Goal: Task Accomplishment & Management: Use online tool/utility

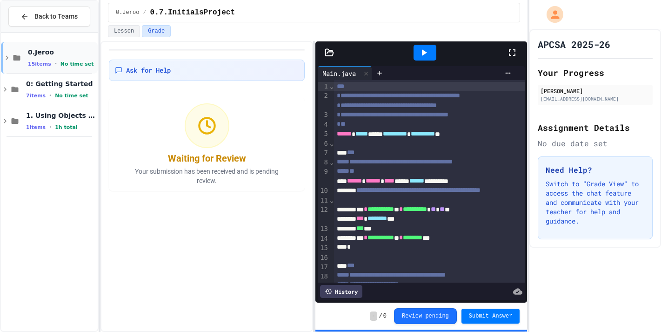
click at [7, 58] on icon at bounding box center [7, 58] width 3 height 4
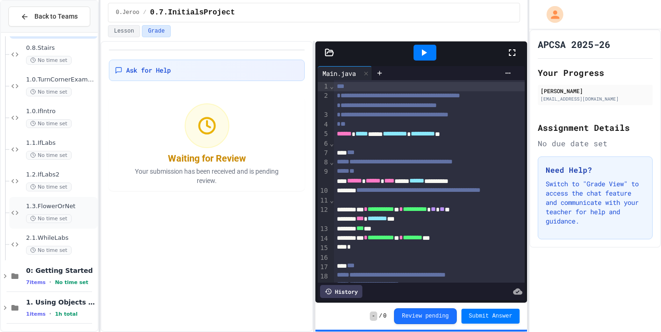
scroll to position [290, 0]
click at [74, 236] on span "2.1.WhileLabs" at bounding box center [61, 236] width 70 height 8
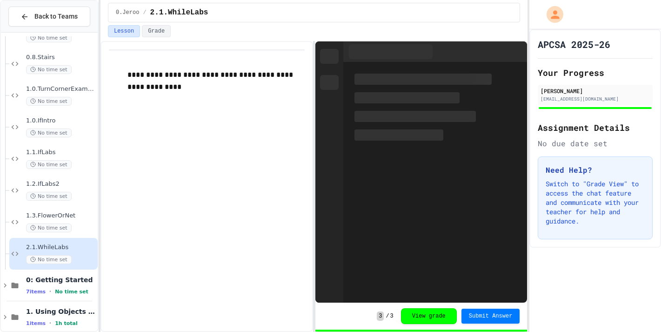
scroll to position [290, 0]
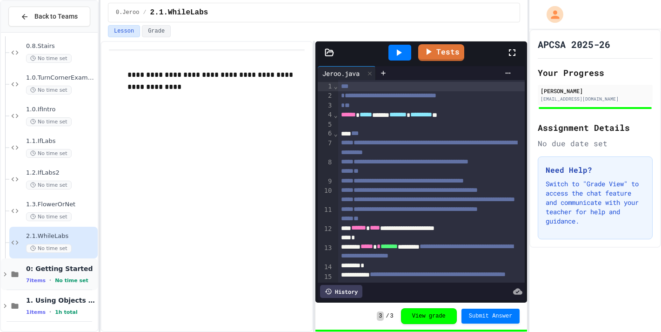
click at [4, 271] on icon at bounding box center [5, 274] width 8 height 8
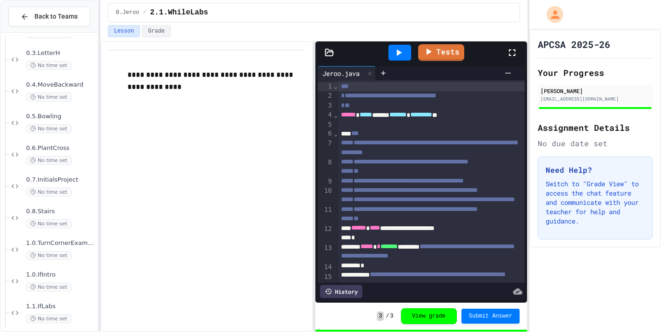
scroll to position [0, 0]
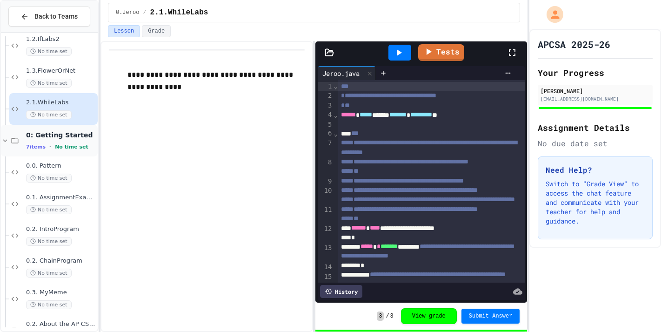
click at [5, 137] on icon at bounding box center [5, 140] width 8 height 8
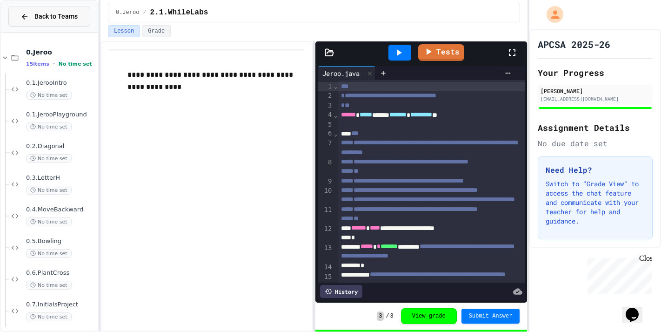
click at [49, 19] on span "Back to Teams" at bounding box center [55, 17] width 43 height 10
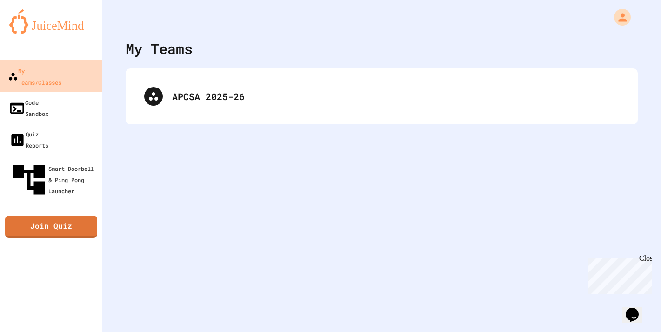
click at [61, 69] on div "My Teams/Classes" at bounding box center [35, 76] width 54 height 23
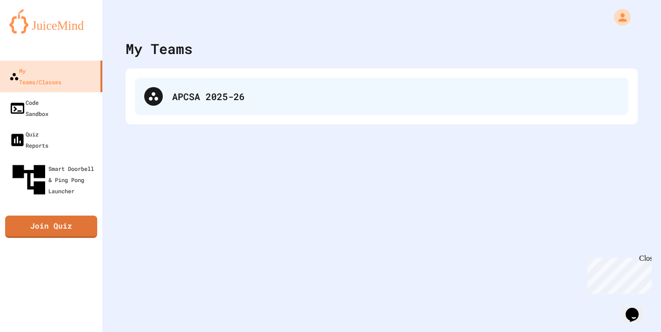
click at [201, 88] on div "APCSA 2025-26" at bounding box center [382, 96] width 494 height 37
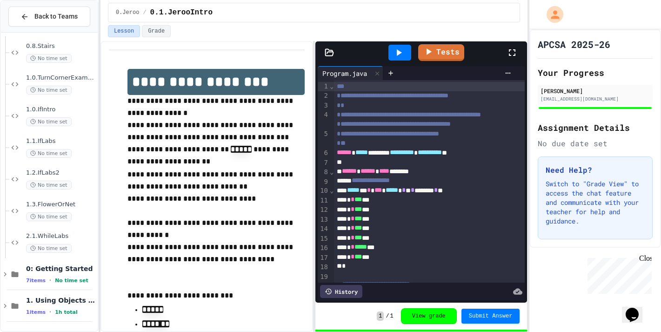
click at [62, 238] on span "2.1.WhileLabs" at bounding box center [61, 236] width 70 height 8
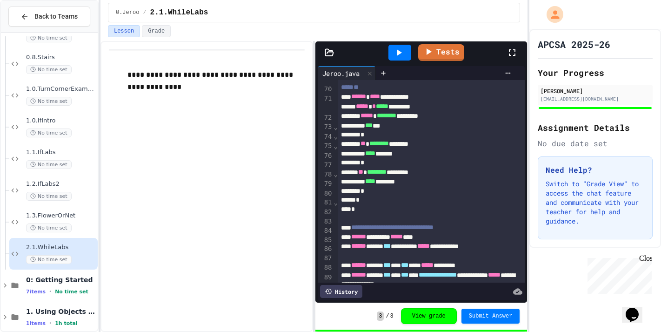
scroll to position [1027, 0]
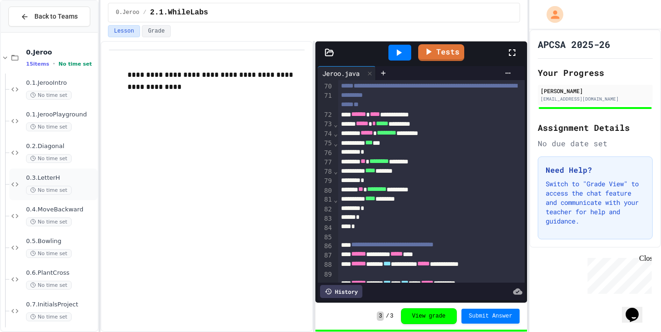
scroll to position [290, 0]
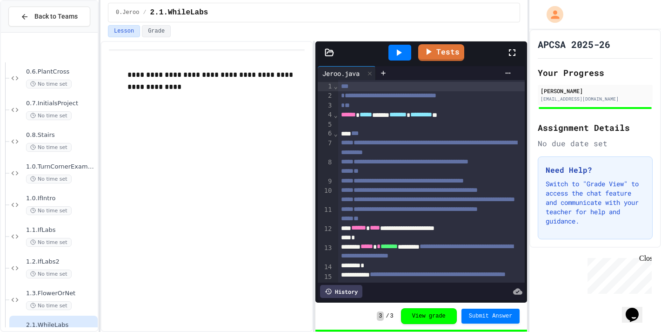
scroll to position [290, 0]
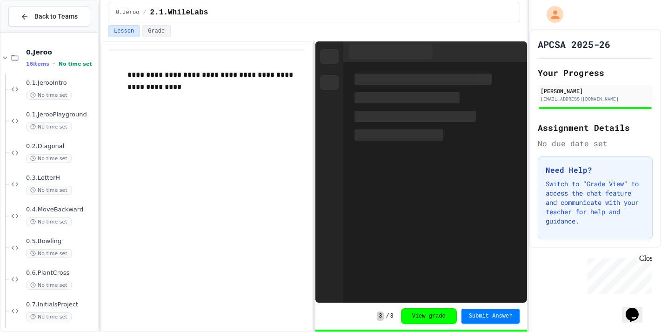
scroll to position [322, 0]
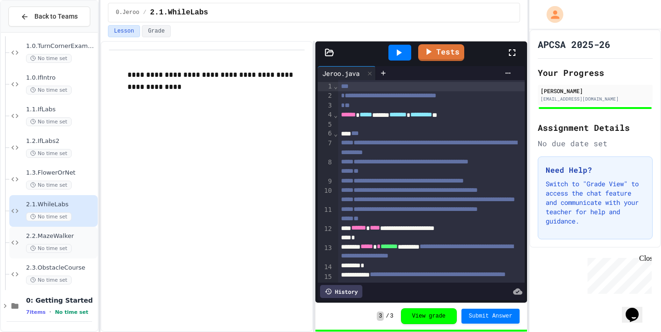
click at [65, 234] on span "2.2.MazeWalker" at bounding box center [61, 236] width 70 height 8
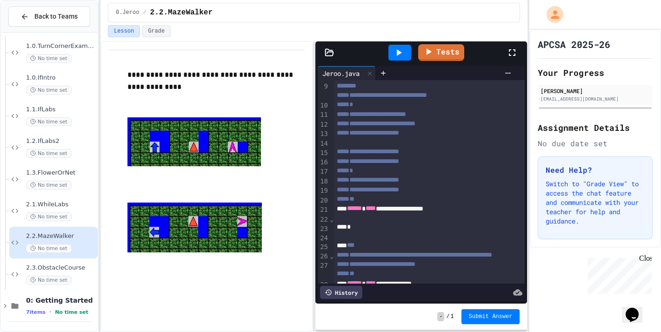
scroll to position [96, 0]
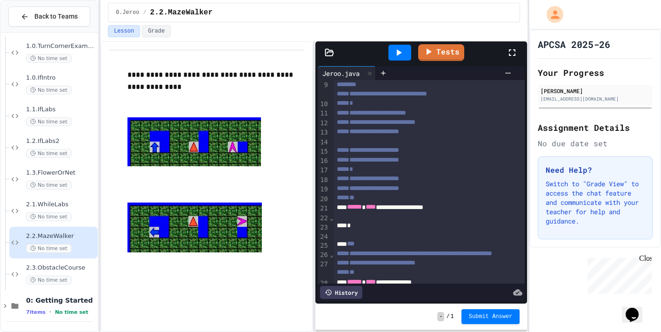
click at [398, 56] on icon at bounding box center [398, 52] width 11 height 11
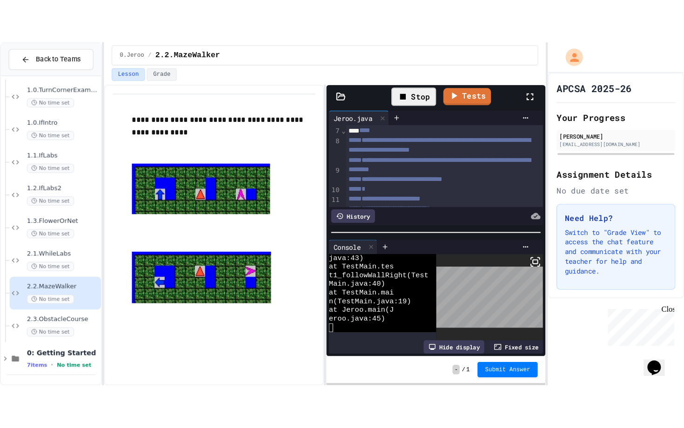
scroll to position [92, 0]
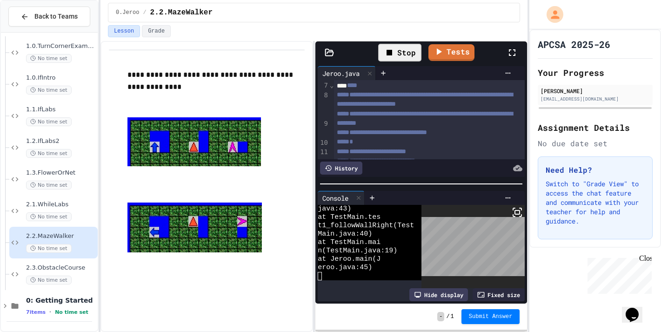
click at [507, 58] on div at bounding box center [517, 52] width 20 height 27
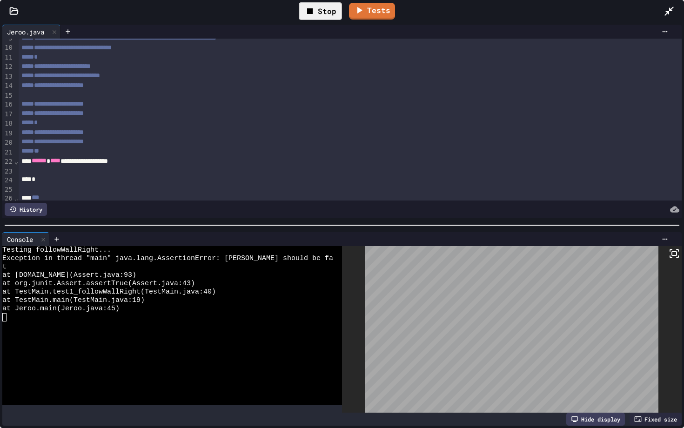
scroll to position [82, 0]
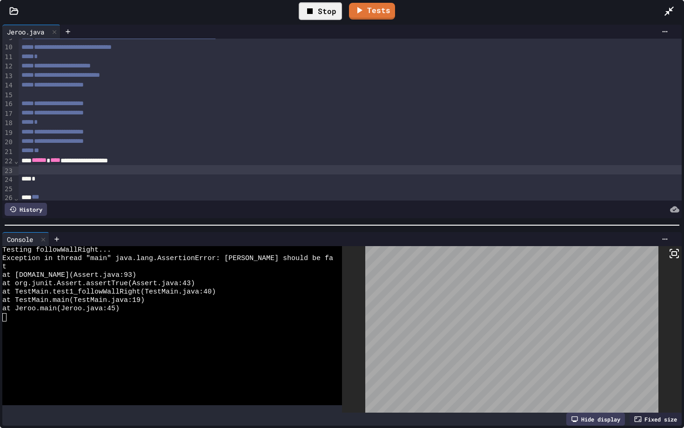
click at [99, 173] on div at bounding box center [350, 169] width 663 height 9
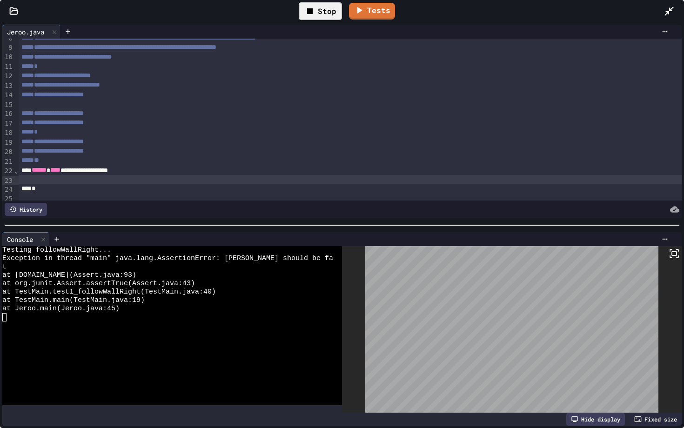
scroll to position [74, 0]
click at [68, 182] on span "*" at bounding box center [67, 178] width 4 height 7
click at [124, 179] on div "** * ******* * ***** * *" at bounding box center [350, 178] width 663 height 9
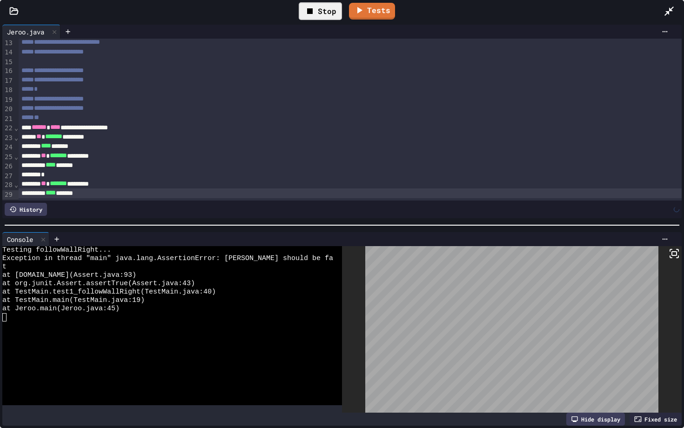
scroll to position [173, 0]
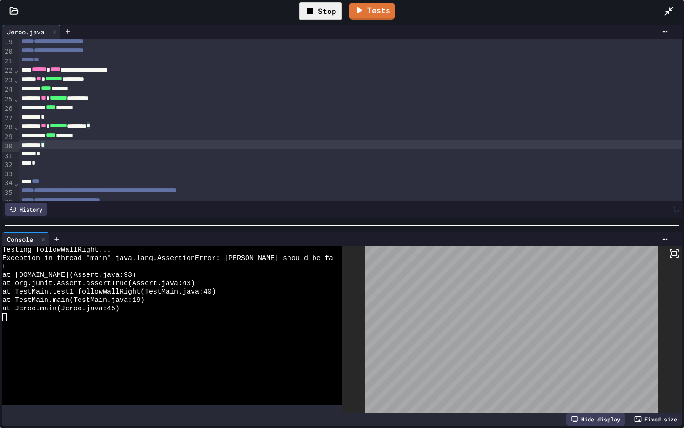
click at [75, 146] on div "*" at bounding box center [350, 145] width 663 height 9
click at [57, 153] on div "*" at bounding box center [350, 154] width 663 height 9
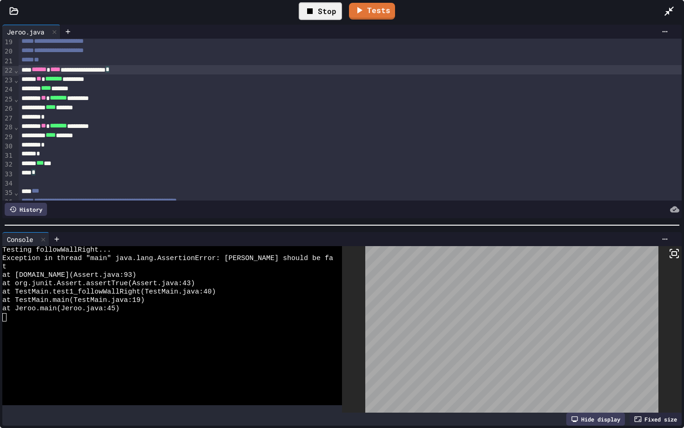
click at [169, 66] on div "**********" at bounding box center [350, 69] width 663 height 9
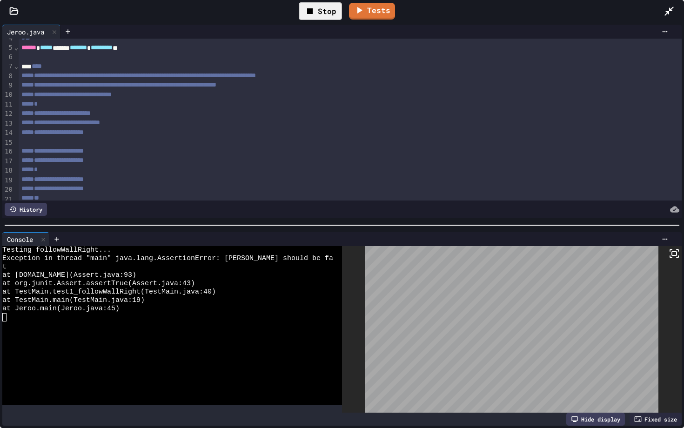
scroll to position [0, 0]
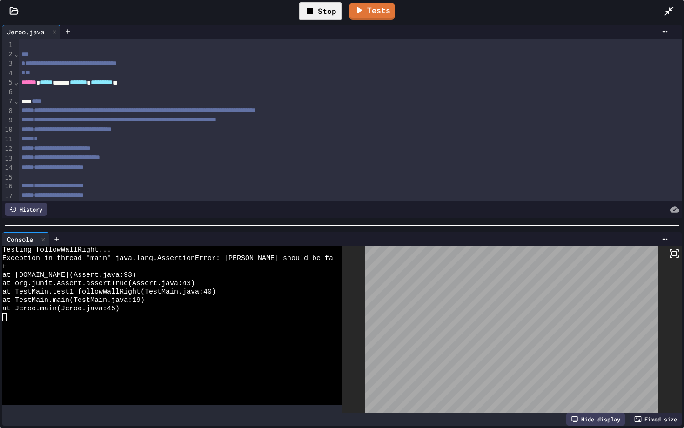
click at [311, 15] on icon at bounding box center [309, 11] width 11 height 11
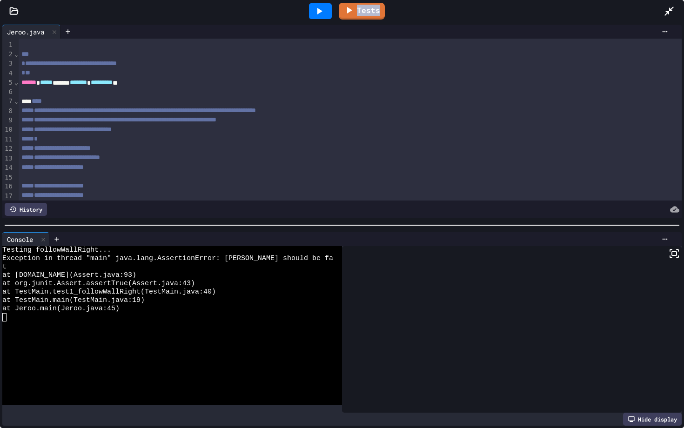
click at [311, 15] on div at bounding box center [320, 11] width 23 height 16
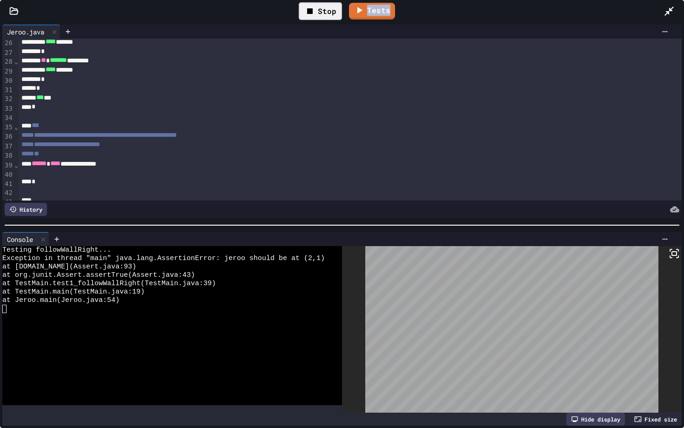
scroll to position [225, 0]
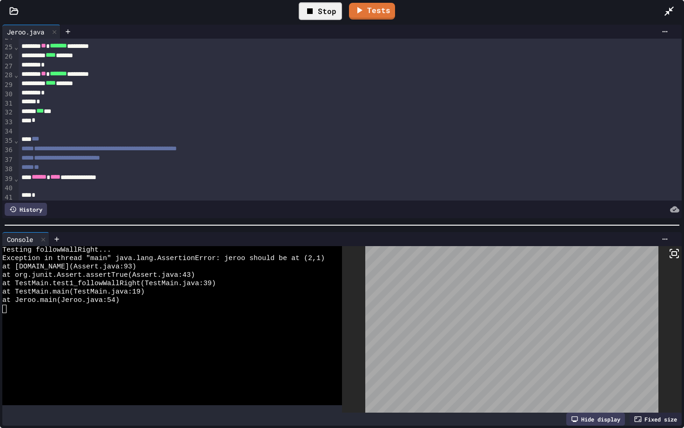
click at [79, 111] on div "*** ***" at bounding box center [350, 111] width 663 height 9
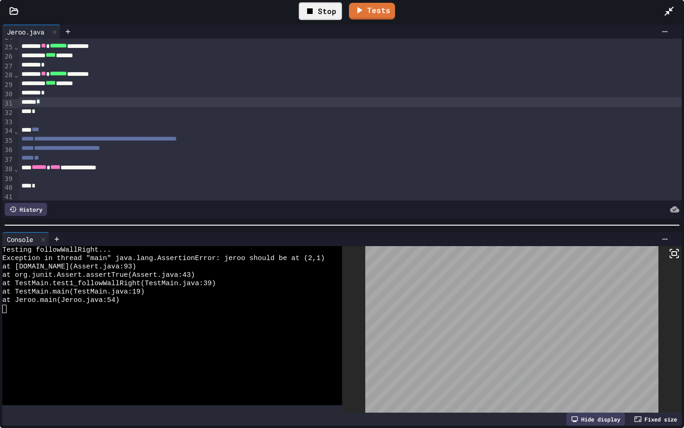
click at [316, 16] on div "Stop" at bounding box center [320, 11] width 43 height 18
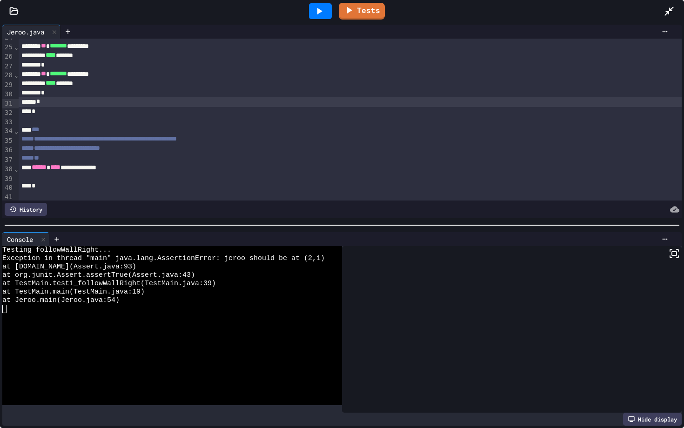
click at [316, 16] on icon at bounding box center [319, 11] width 11 height 11
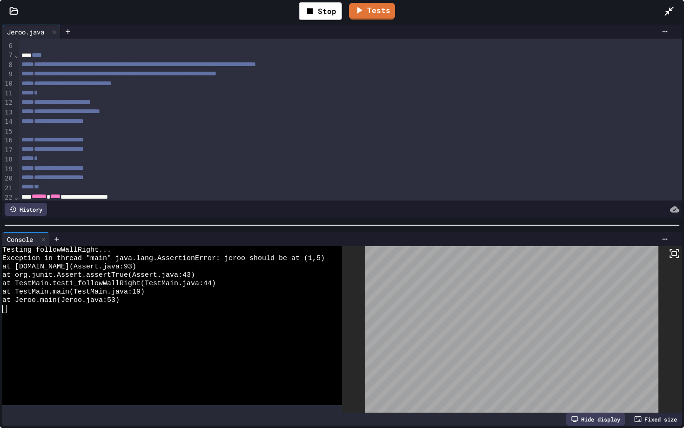
scroll to position [139, 0]
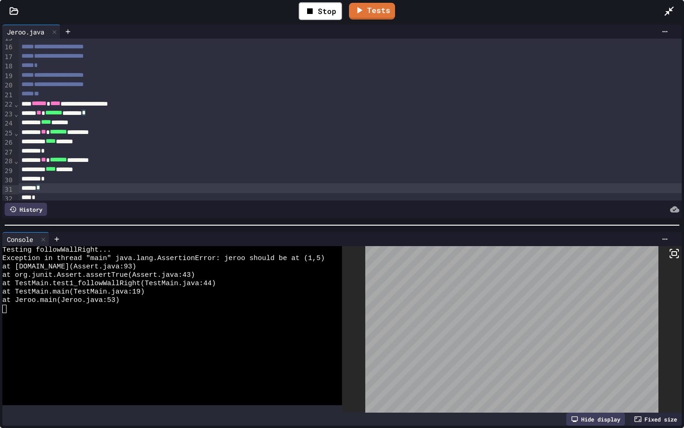
click at [75, 186] on div "*" at bounding box center [350, 187] width 663 height 9
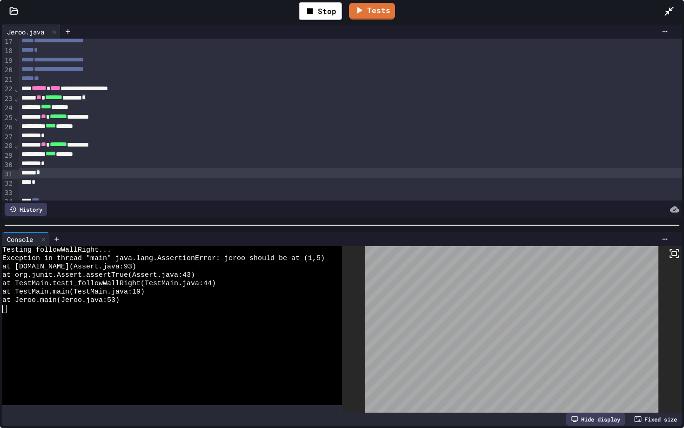
scroll to position [158, 0]
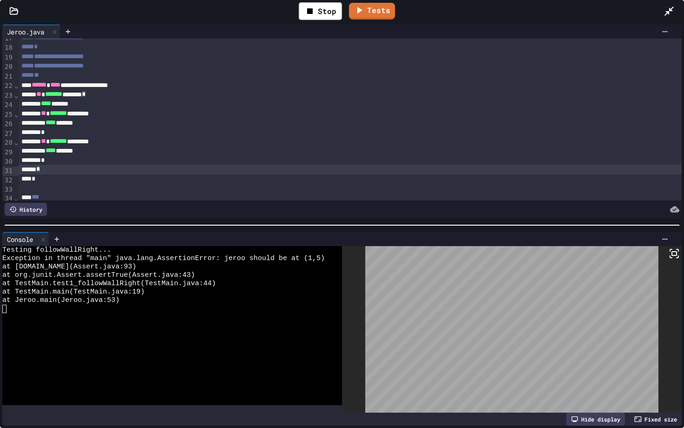
click at [52, 183] on div "*" at bounding box center [350, 179] width 663 height 9
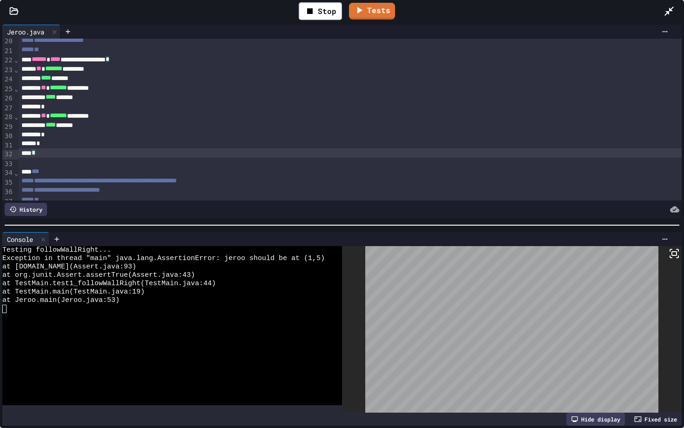
scroll to position [183, 0]
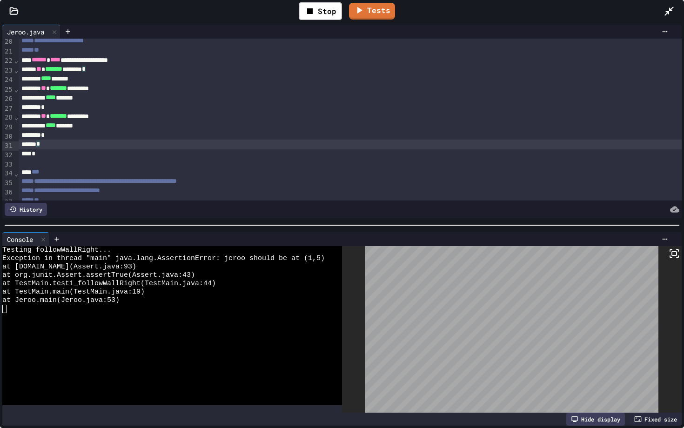
click at [61, 146] on div "*" at bounding box center [350, 144] width 663 height 9
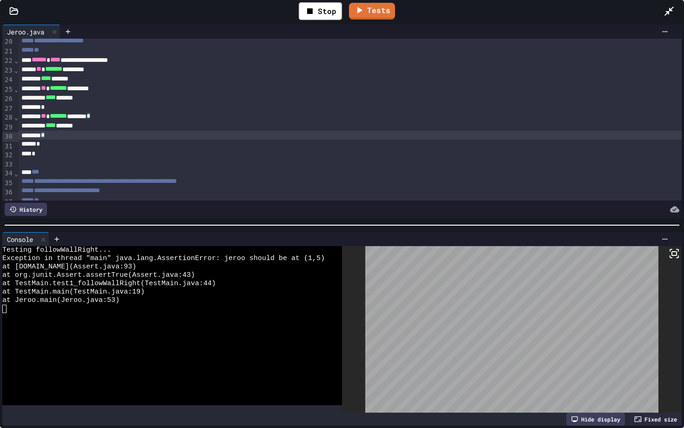
click at [71, 135] on div "*" at bounding box center [350, 135] width 663 height 9
click at [66, 148] on div "*" at bounding box center [350, 144] width 663 height 9
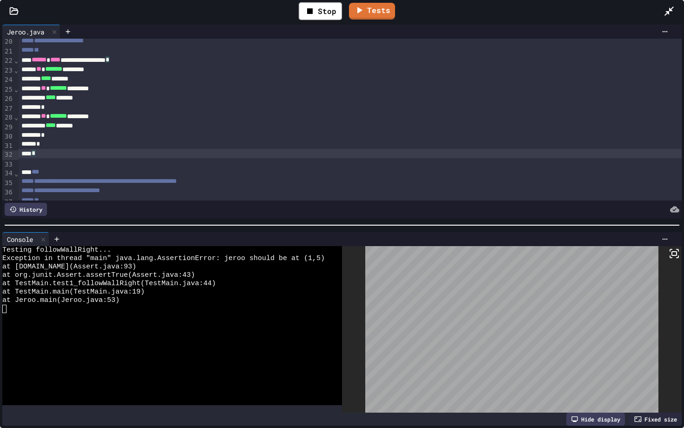
click at [57, 154] on div "*" at bounding box center [350, 153] width 663 height 9
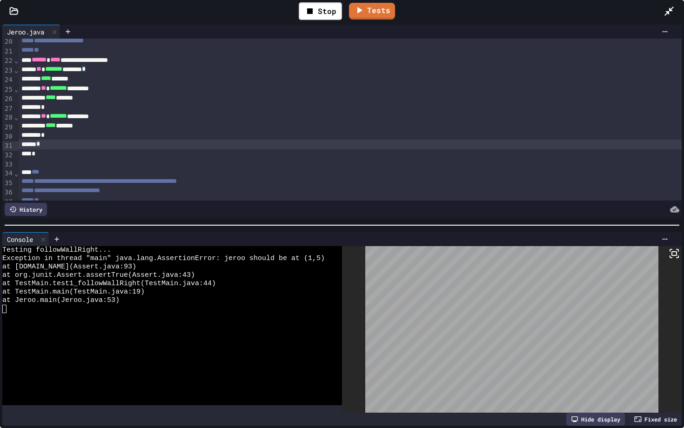
click at [60, 144] on div "*" at bounding box center [350, 144] width 663 height 9
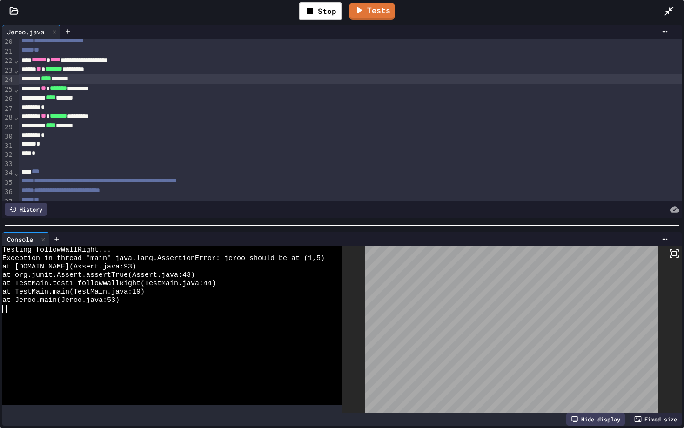
click at [99, 80] on div "**** *******" at bounding box center [350, 78] width 663 height 9
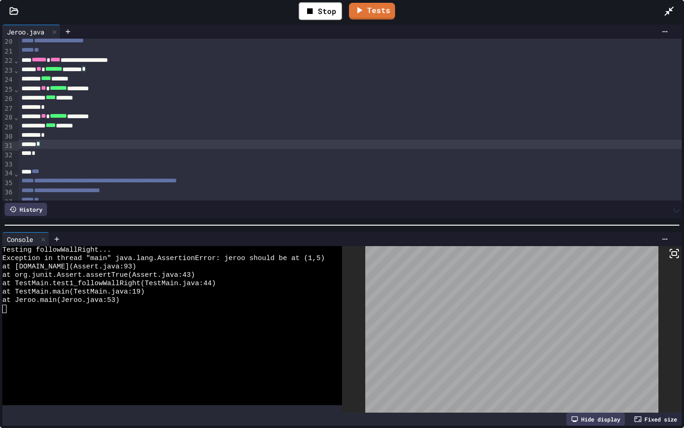
click at [77, 145] on div "*" at bounding box center [350, 144] width 663 height 9
click at [77, 127] on div "**** *******" at bounding box center [350, 125] width 663 height 9
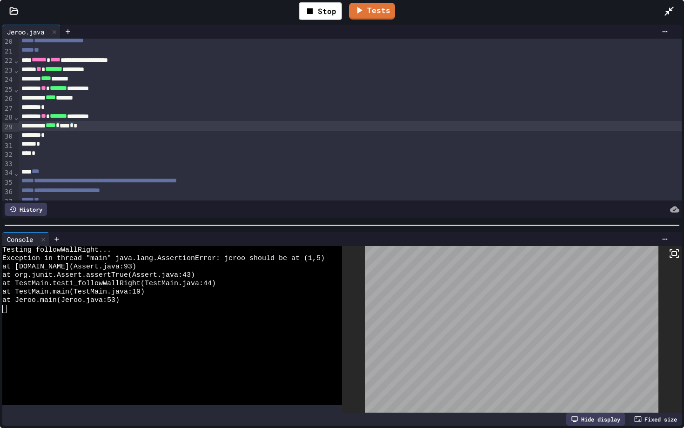
click at [76, 137] on div "*" at bounding box center [350, 135] width 663 height 9
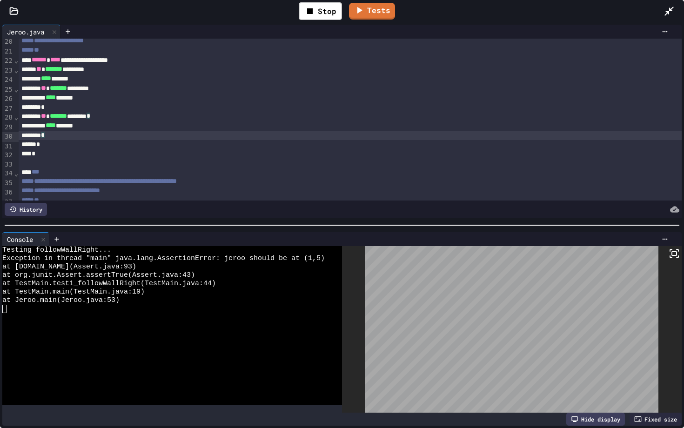
click at [63, 151] on div "*" at bounding box center [350, 153] width 663 height 9
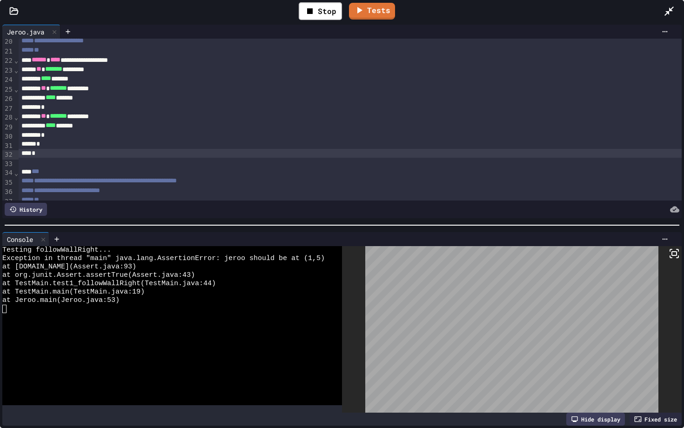
click at [55, 155] on div "*" at bounding box center [350, 153] width 663 height 9
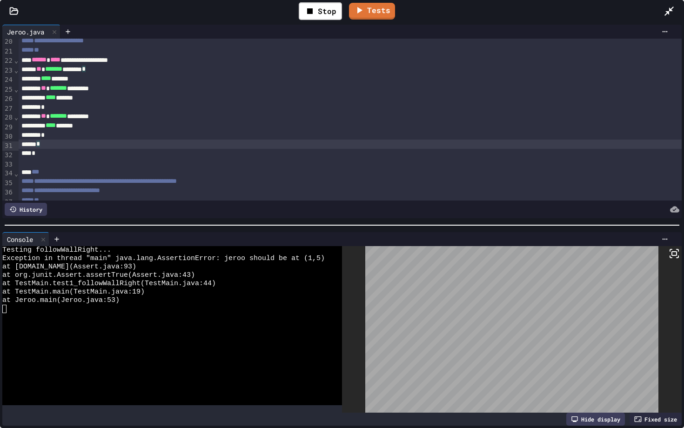
click at [64, 145] on div "*" at bounding box center [350, 144] width 663 height 9
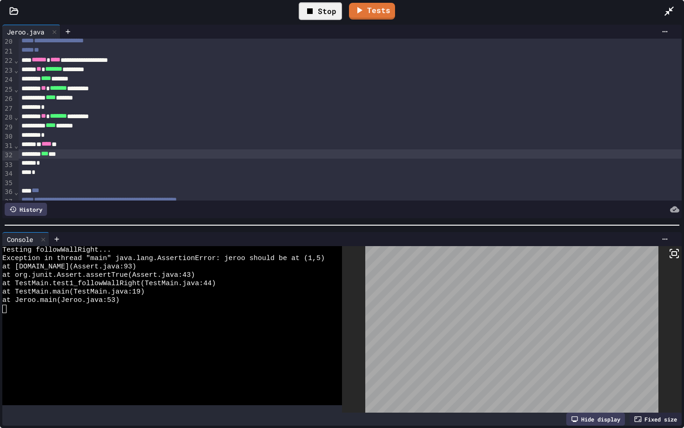
click at [306, 10] on icon at bounding box center [309, 11] width 11 height 11
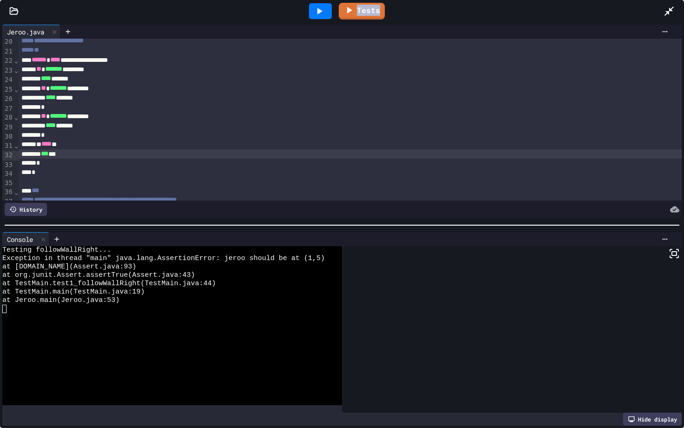
click at [306, 10] on div at bounding box center [320, 11] width 32 height 25
click at [335, 22] on div at bounding box center [320, 11] width 32 height 25
click at [323, 19] on div at bounding box center [320, 11] width 32 height 25
click at [314, 24] on div "**********" at bounding box center [342, 121] width 684 height 198
click at [314, 14] on icon at bounding box center [319, 11] width 11 height 11
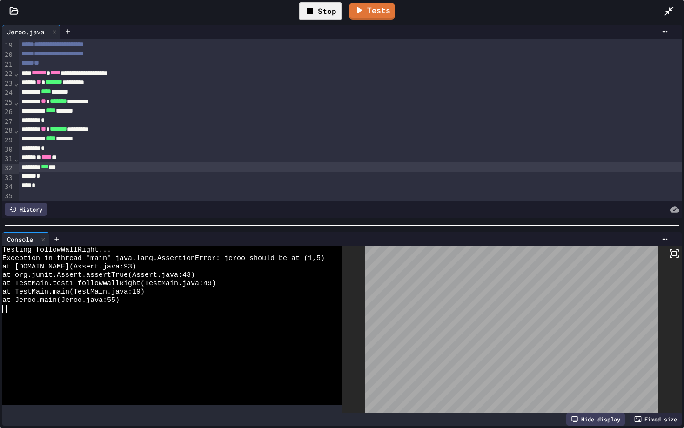
scroll to position [174, 0]
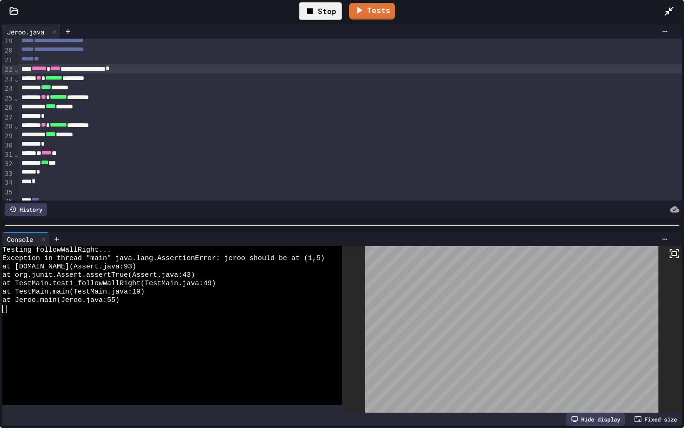
click at [179, 68] on div "**********" at bounding box center [350, 68] width 663 height 9
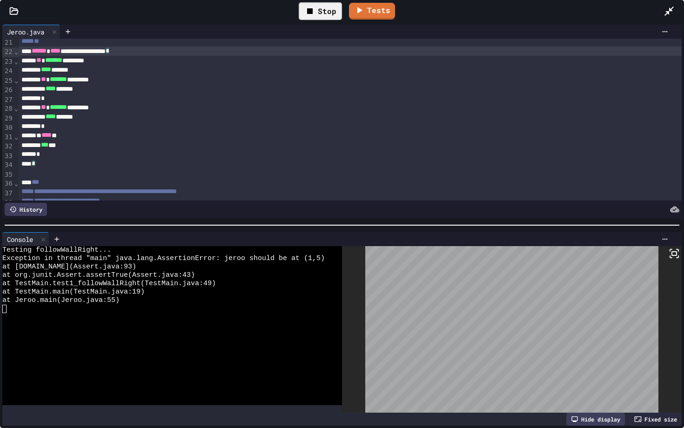
scroll to position [193, 0]
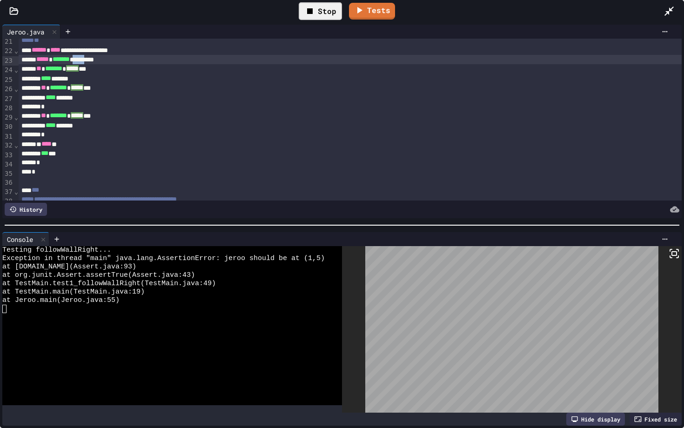
drag, startPoint x: 119, startPoint y: 61, endPoint x: 100, endPoint y: 59, distance: 18.7
click at [100, 59] on div "**********" at bounding box center [350, 59] width 663 height 9
click at [55, 170] on div "*" at bounding box center [350, 172] width 663 height 9
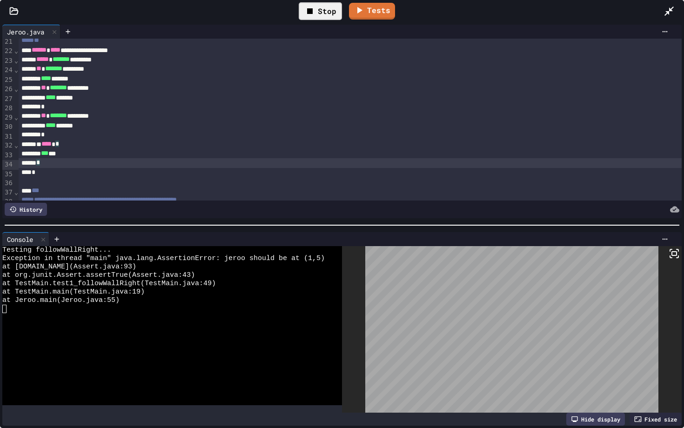
click at [55, 164] on div "*" at bounding box center [350, 162] width 663 height 9
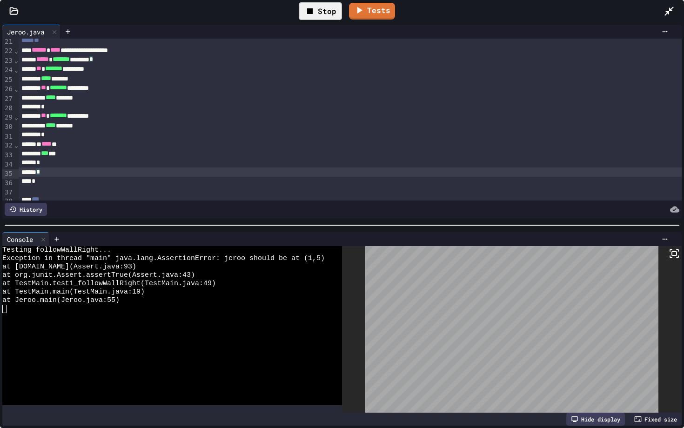
click at [314, 22] on div "Stop" at bounding box center [320, 11] width 53 height 27
click at [320, 10] on div "Stop" at bounding box center [320, 11] width 43 height 18
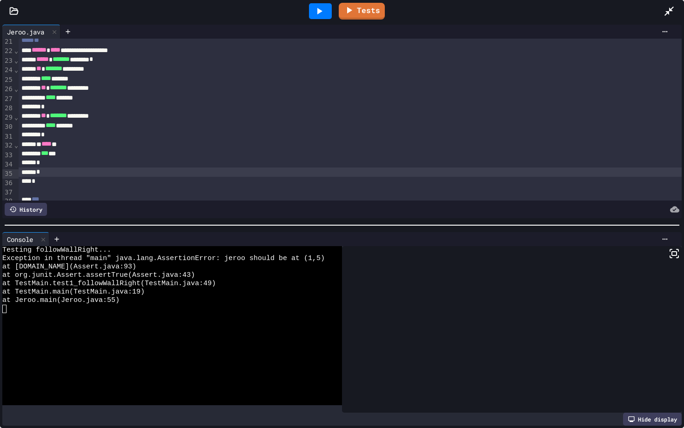
click at [320, 10] on icon at bounding box center [319, 11] width 5 height 7
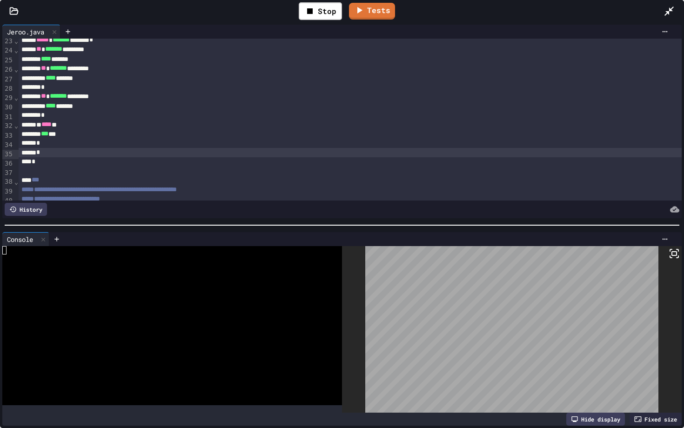
scroll to position [209, 0]
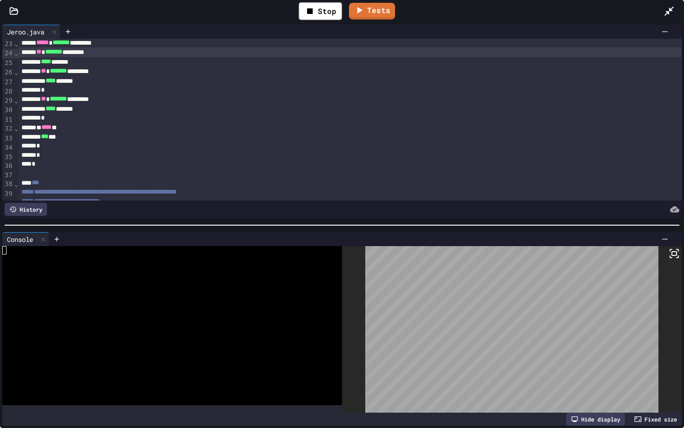
click at [39, 50] on div "** * ******* *********" at bounding box center [350, 51] width 663 height 9
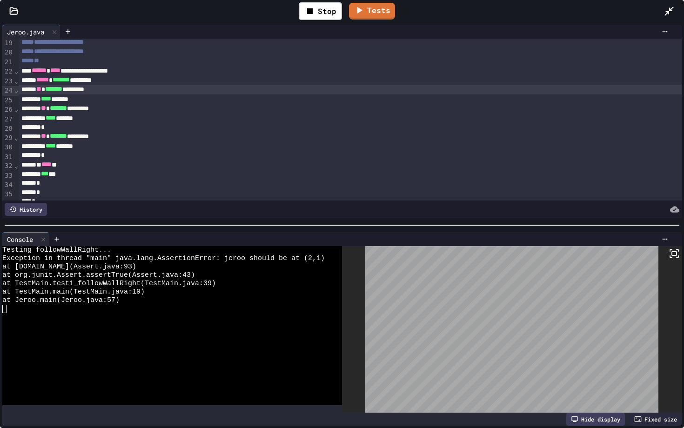
scroll to position [160, 0]
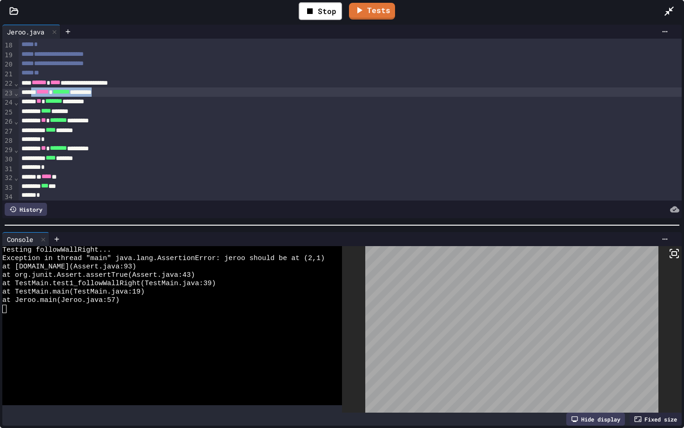
drag, startPoint x: 143, startPoint y: 95, endPoint x: 37, endPoint y: 93, distance: 105.7
click at [37, 93] on div "***** * ******* *********" at bounding box center [350, 91] width 663 height 9
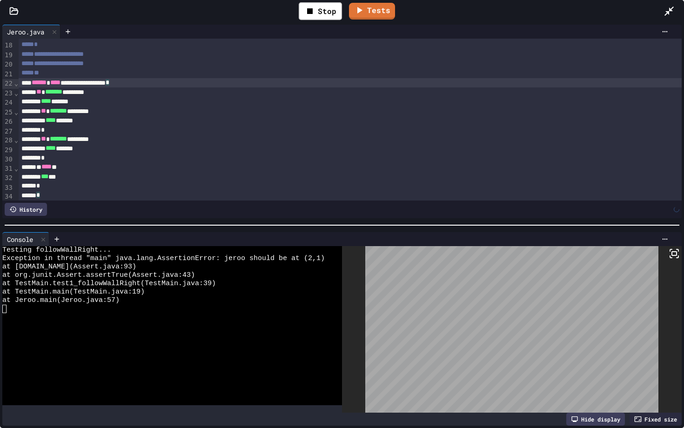
click at [63, 186] on div "*" at bounding box center [350, 186] width 663 height 9
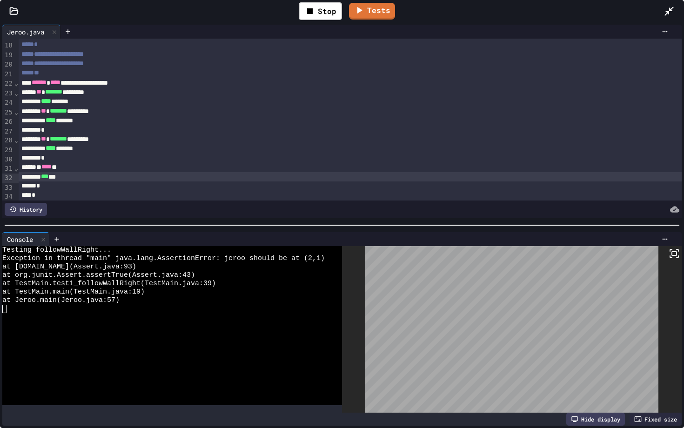
click at [328, 21] on div "Stop" at bounding box center [320, 11] width 53 height 27
click at [328, 16] on div "Stop" at bounding box center [320, 11] width 43 height 18
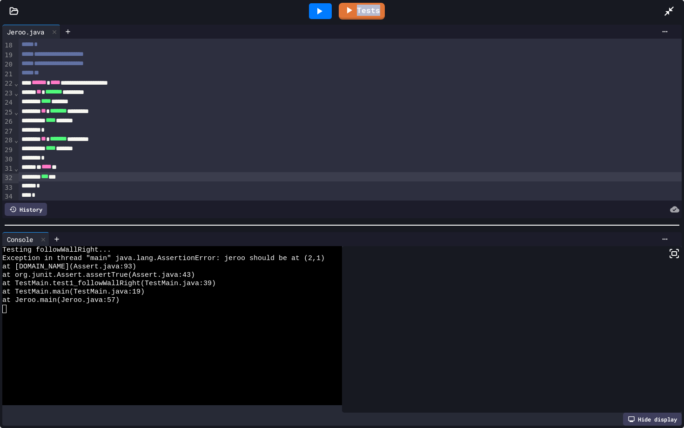
click at [328, 16] on div at bounding box center [320, 11] width 23 height 16
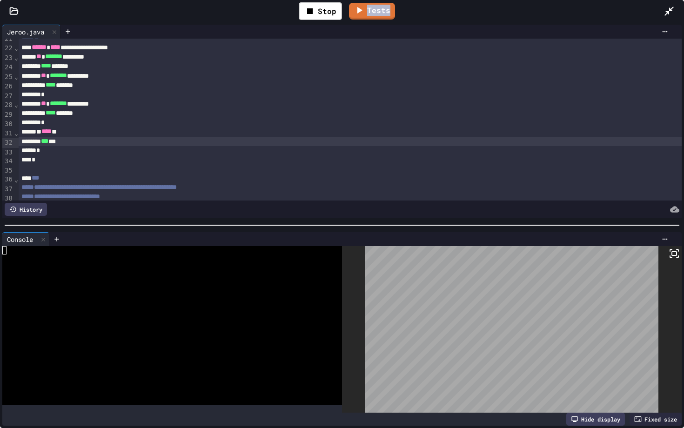
scroll to position [175, 0]
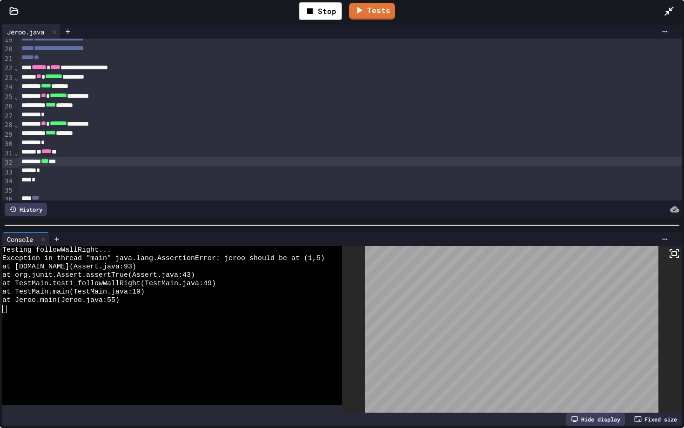
click at [52, 154] on span "****" at bounding box center [46, 151] width 10 height 7
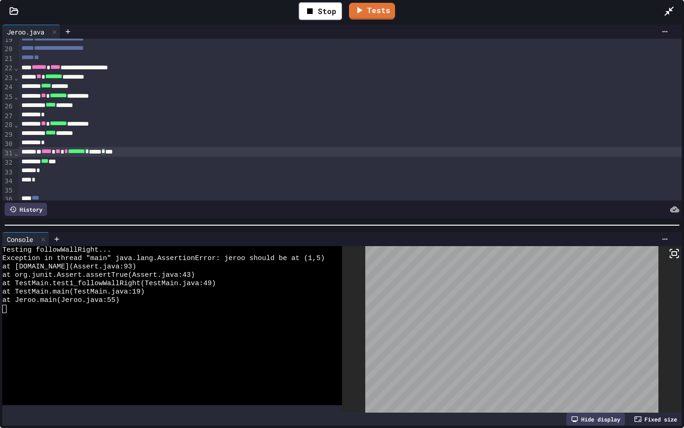
click at [168, 153] on div "* **** ** * * ******* * ***** * ***" at bounding box center [350, 151] width 663 height 9
click at [61, 155] on span "**" at bounding box center [57, 151] width 5 height 7
click at [178, 149] on div "* **** ** * * ******* ******** *" at bounding box center [350, 151] width 663 height 9
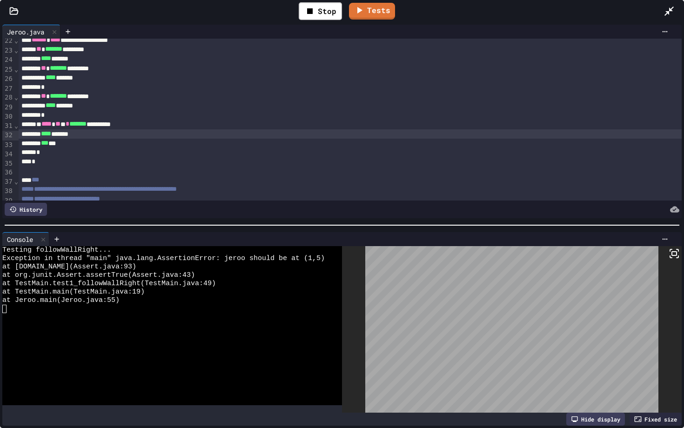
scroll to position [201, 0]
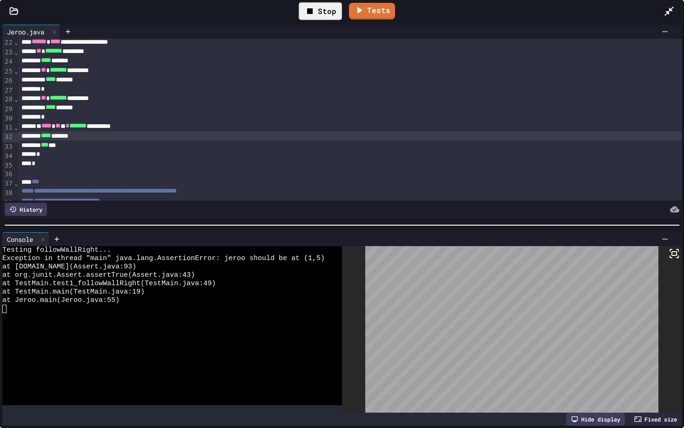
click at [323, 12] on div "Stop" at bounding box center [320, 11] width 43 height 18
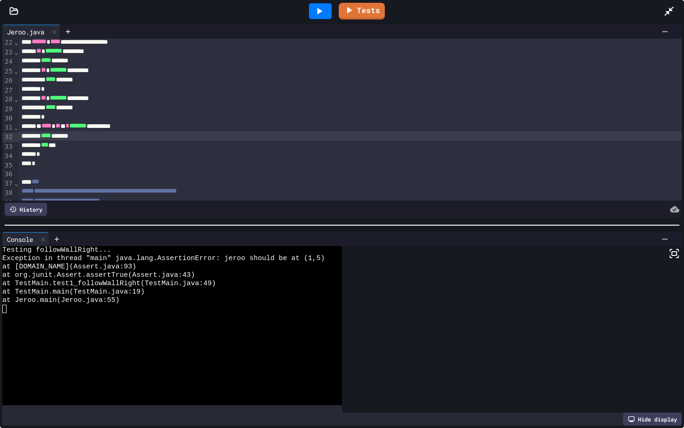
click at [323, 12] on icon at bounding box center [319, 11] width 11 height 11
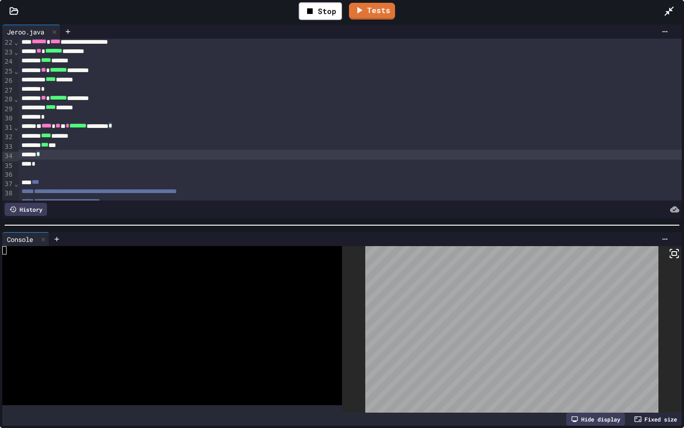
click at [75, 156] on div "*" at bounding box center [350, 154] width 663 height 9
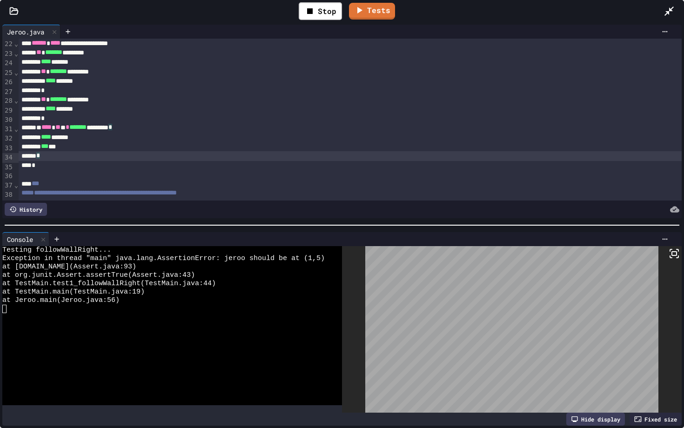
scroll to position [204, 0]
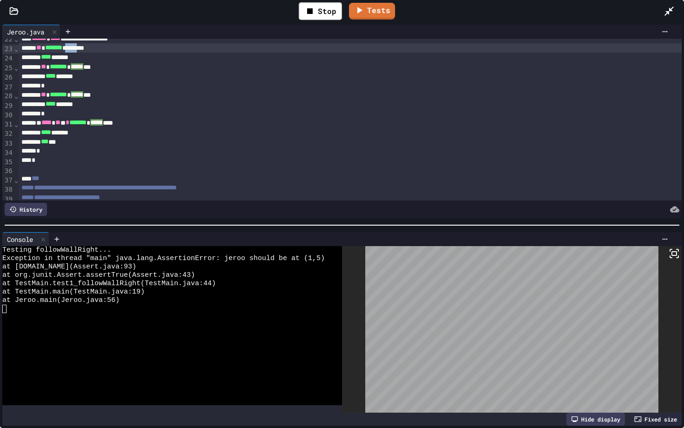
drag, startPoint x: 107, startPoint y: 48, endPoint x: 88, endPoint y: 48, distance: 18.2
click at [88, 48] on div "** * ******* *********" at bounding box center [350, 47] width 663 height 9
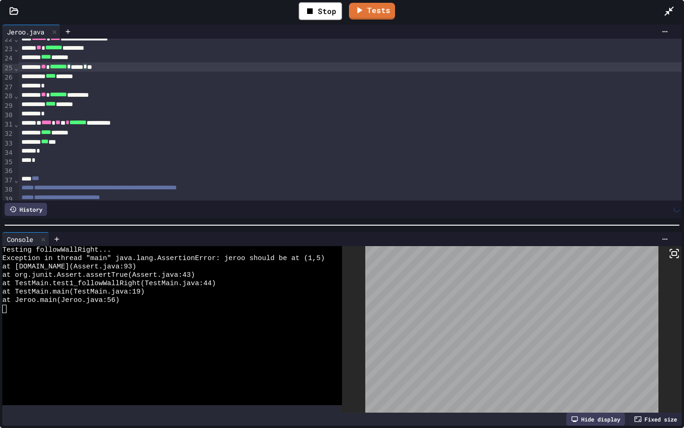
click at [114, 67] on div "** * ******* * ***** * **" at bounding box center [350, 66] width 663 height 9
drag, startPoint x: 116, startPoint y: 67, endPoint x: 97, endPoint y: 67, distance: 19.5
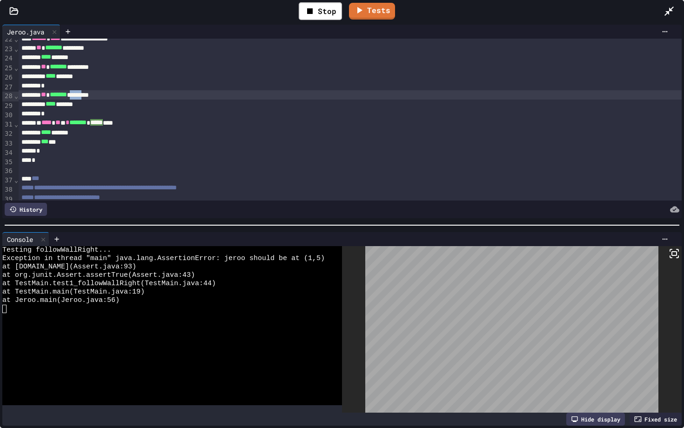
drag, startPoint x: 115, startPoint y: 95, endPoint x: 97, endPoint y: 94, distance: 18.6
click at [97, 94] on div "** * ******* *********" at bounding box center [350, 94] width 663 height 9
click at [330, 14] on div "Stop" at bounding box center [320, 11] width 43 height 18
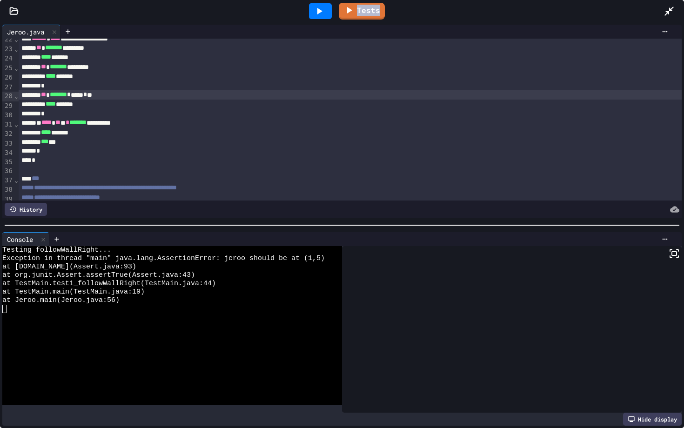
click at [330, 14] on div at bounding box center [320, 11] width 23 height 16
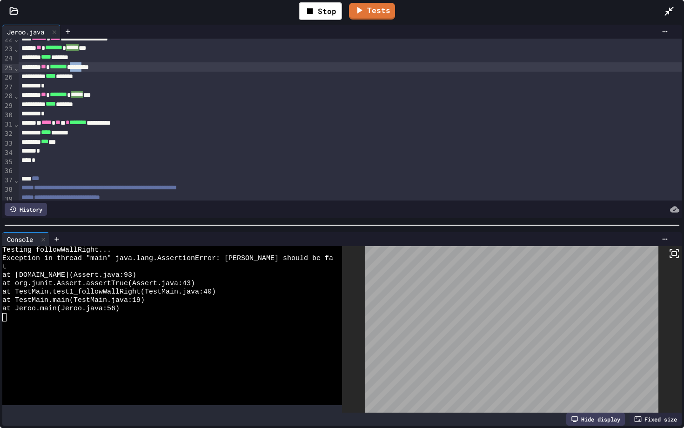
drag, startPoint x: 115, startPoint y: 67, endPoint x: 97, endPoint y: 68, distance: 18.2
click at [97, 68] on div "** * ******* *********" at bounding box center [350, 66] width 663 height 9
click at [116, 69] on div "** * ******* * ***** * **" at bounding box center [350, 66] width 663 height 9
drag, startPoint x: 116, startPoint y: 69, endPoint x: 97, endPoint y: 69, distance: 19.5
click at [120, 70] on div "** * ******* *********" at bounding box center [350, 66] width 663 height 9
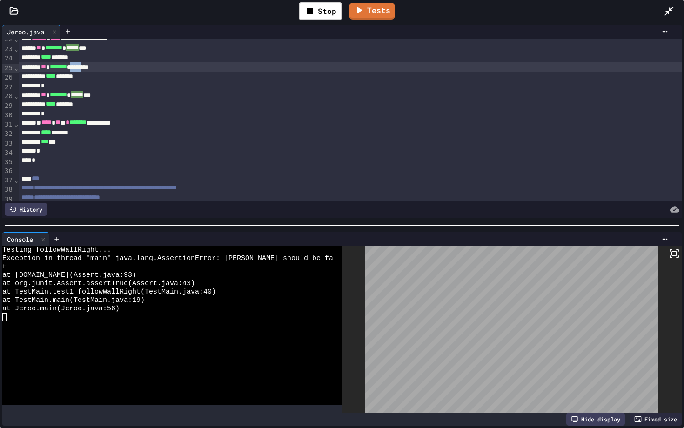
drag, startPoint x: 115, startPoint y: 68, endPoint x: 95, endPoint y: 67, distance: 20.0
click at [95, 67] on div "** * ******* *********" at bounding box center [350, 66] width 663 height 9
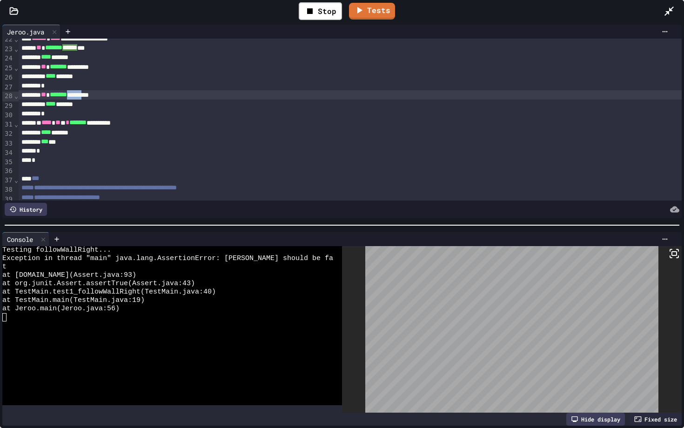
drag, startPoint x: 116, startPoint y: 96, endPoint x: 94, endPoint y: 94, distance: 22.0
click at [94, 94] on div "** * ******* *********" at bounding box center [350, 94] width 663 height 9
click at [311, 18] on div "Stop" at bounding box center [320, 11] width 43 height 18
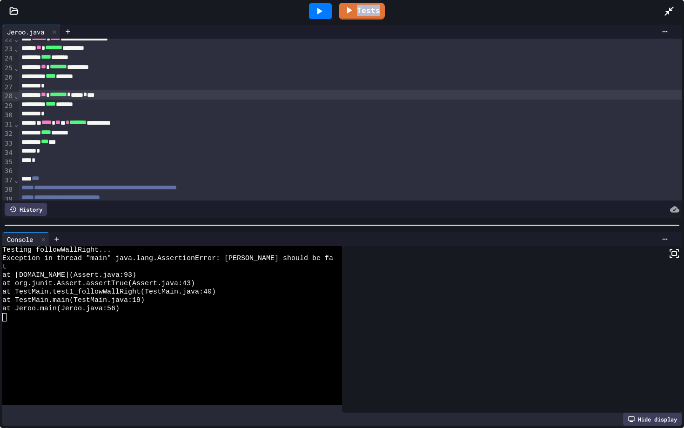
click at [311, 18] on div at bounding box center [320, 11] width 23 height 16
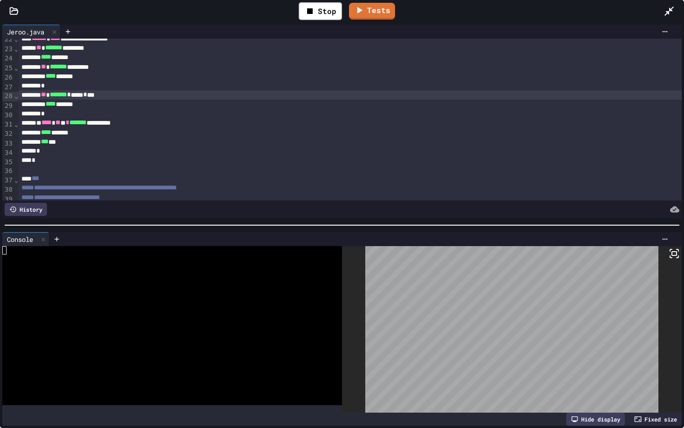
click at [121, 98] on div "** * ******* * ***** * ***" at bounding box center [350, 94] width 663 height 9
click at [323, 12] on div "Stop" at bounding box center [320, 11] width 43 height 18
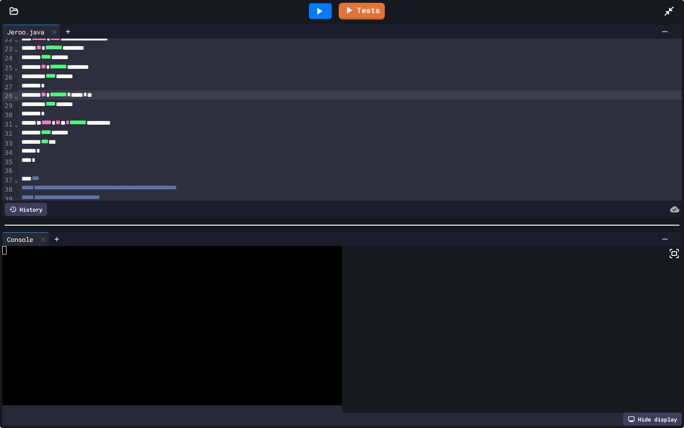
click at [323, 12] on icon at bounding box center [319, 11] width 11 height 11
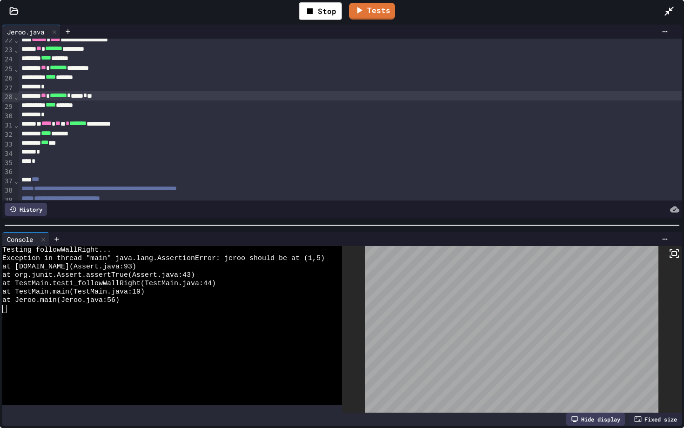
scroll to position [202, 0]
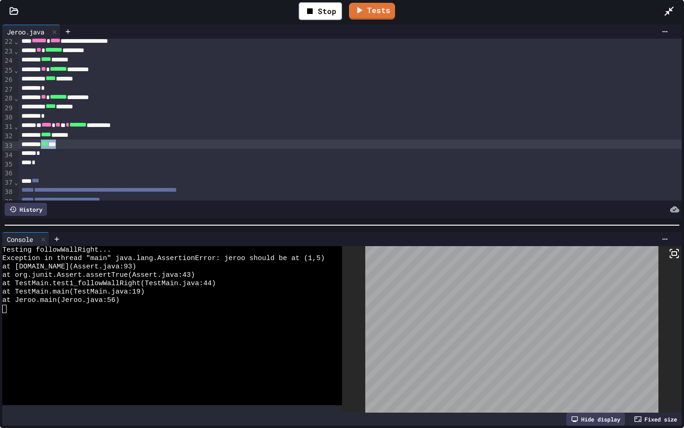
drag, startPoint x: 77, startPoint y: 145, endPoint x: 53, endPoint y: 145, distance: 24.7
click at [53, 145] on div "*** ***" at bounding box center [350, 144] width 663 height 9
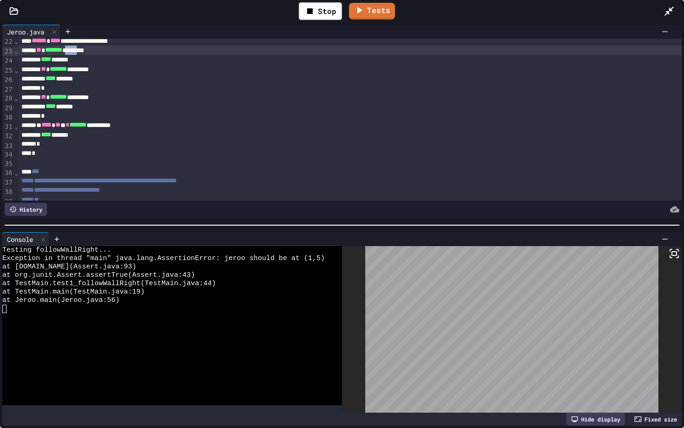
drag, startPoint x: 108, startPoint y: 52, endPoint x: 87, endPoint y: 51, distance: 20.0
click at [87, 51] on div "** * ******* *********" at bounding box center [350, 50] width 663 height 9
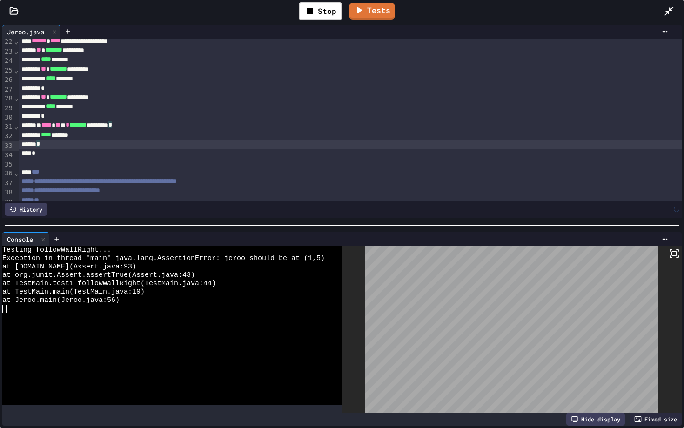
click at [71, 142] on div "*" at bounding box center [350, 144] width 663 height 9
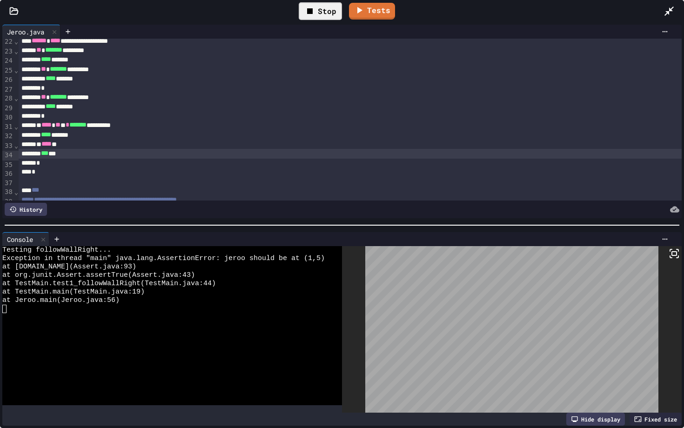
click at [309, 13] on icon at bounding box center [310, 11] width 6 height 6
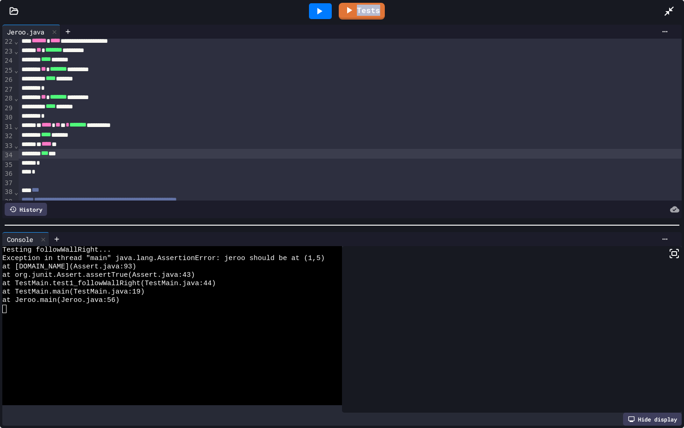
click at [309, 13] on div at bounding box center [320, 11] width 32 height 25
click at [319, 12] on icon at bounding box center [319, 11] width 5 height 7
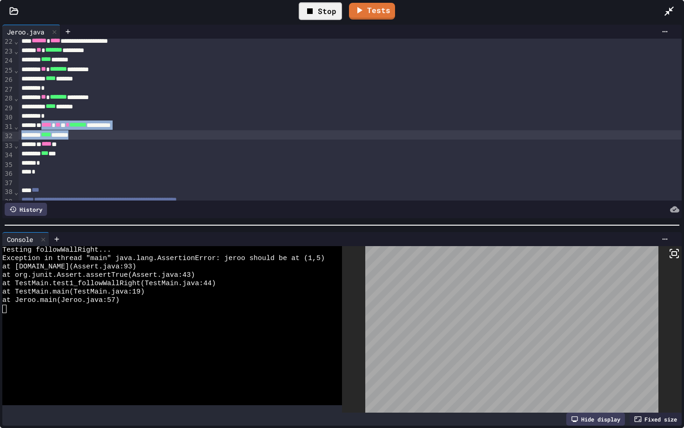
drag, startPoint x: 53, startPoint y: 127, endPoint x: 98, endPoint y: 139, distance: 46.7
click at [98, 139] on div "**********" at bounding box center [350, 129] width 663 height 585
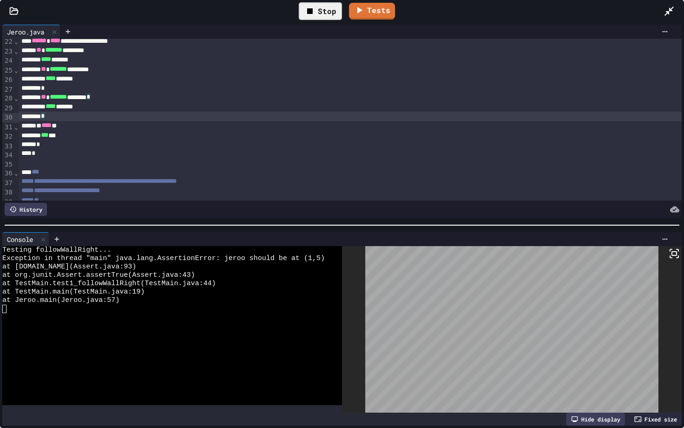
click at [49, 125] on div "* **** *" at bounding box center [350, 125] width 663 height 9
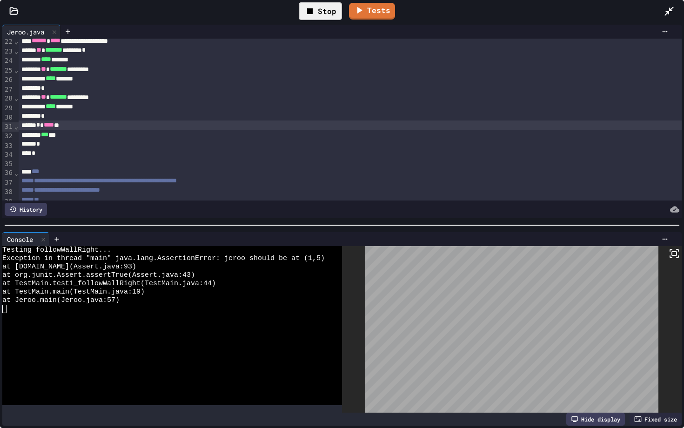
click at [303, 13] on div "Stop" at bounding box center [320, 11] width 43 height 18
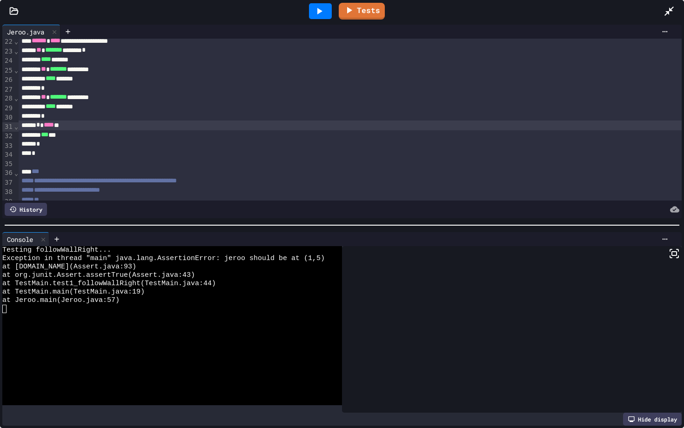
click at [304, 12] on div "Tests" at bounding box center [346, 11] width 636 height 25
click at [315, 18] on div at bounding box center [320, 11] width 23 height 16
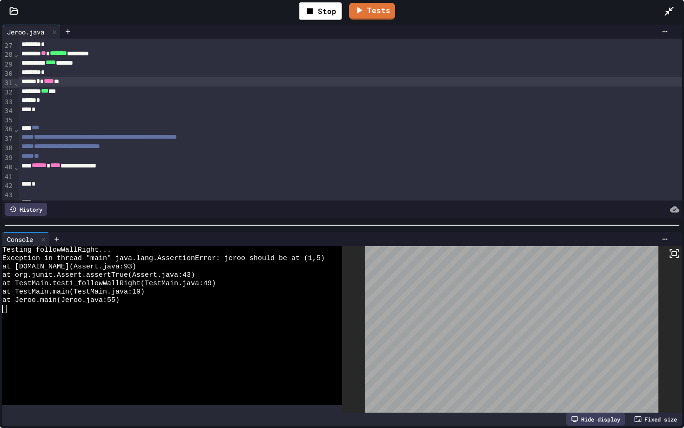
scroll to position [233, 0]
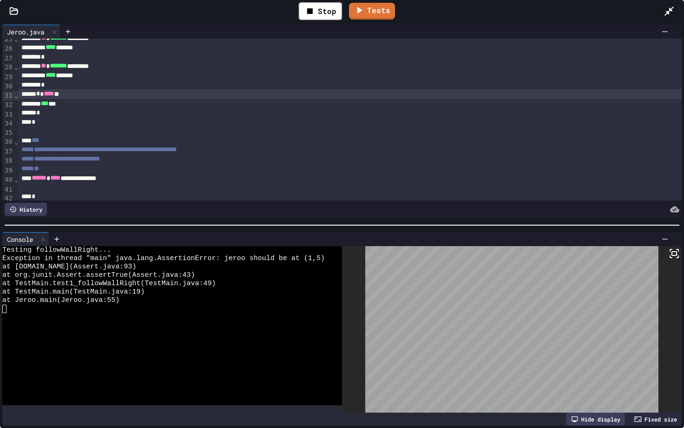
click at [67, 113] on div "*" at bounding box center [350, 112] width 663 height 9
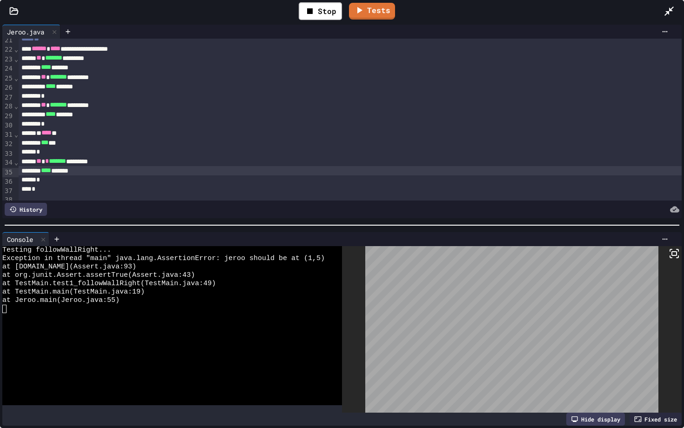
scroll to position [191, 0]
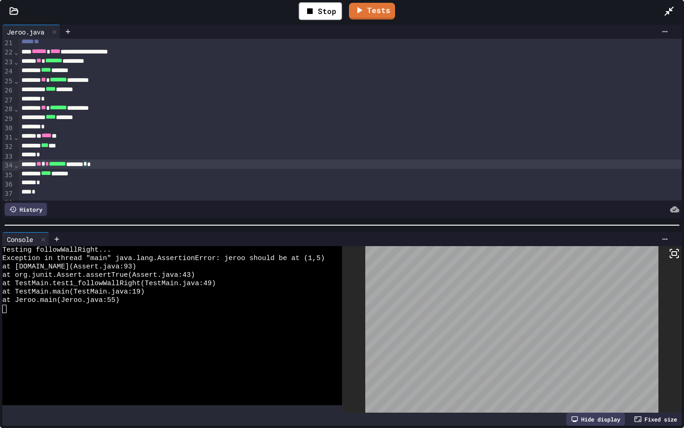
click at [55, 165] on div "** * * ******* ******* * *" at bounding box center [350, 164] width 663 height 9
click at [45, 166] on span "*" at bounding box center [43, 164] width 4 height 7
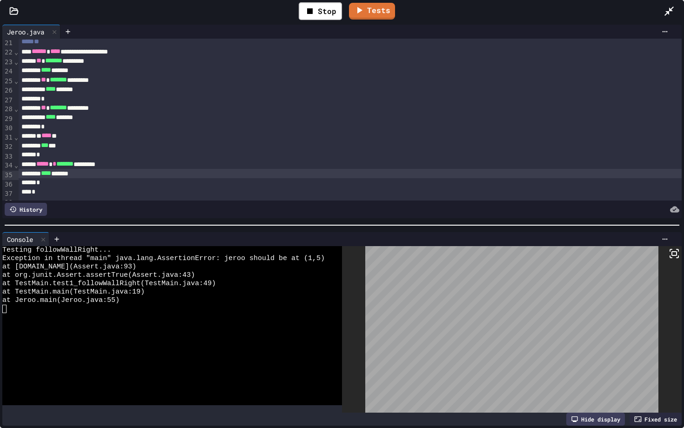
click at [105, 173] on div "**** *******" at bounding box center [350, 173] width 663 height 9
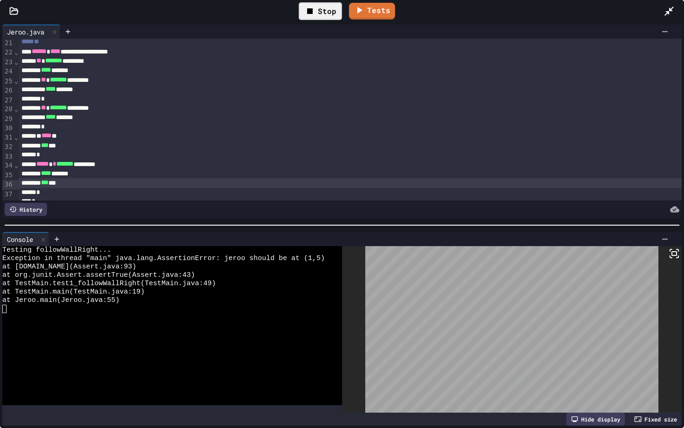
click at [322, 15] on div "Stop" at bounding box center [320, 11] width 43 height 18
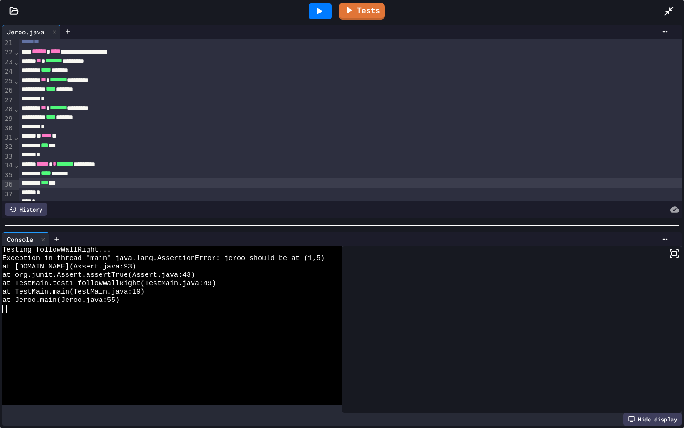
click at [322, 15] on icon at bounding box center [319, 11] width 11 height 11
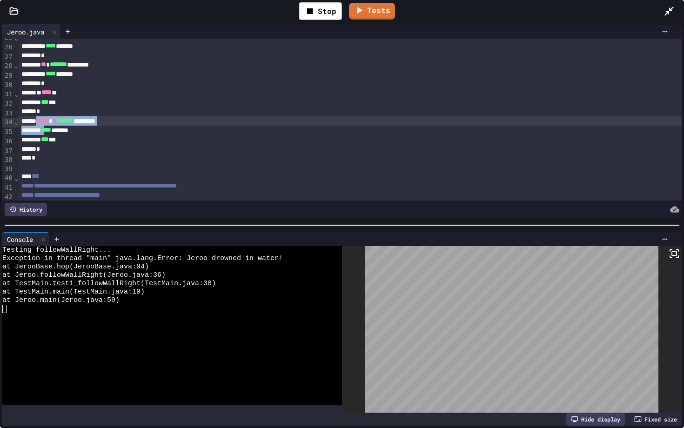
scroll to position [235, 0]
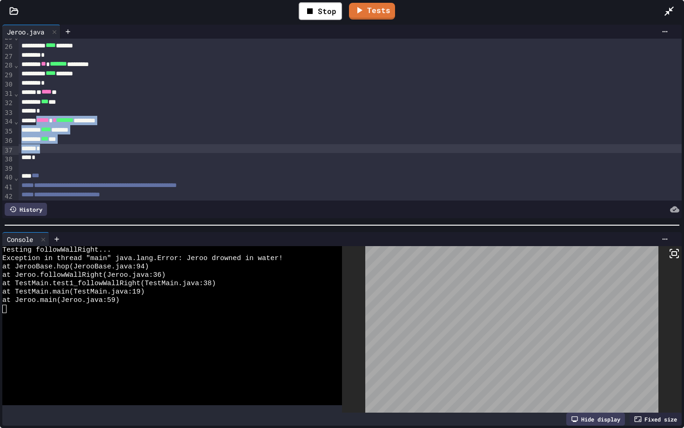
drag, startPoint x: 44, startPoint y: 124, endPoint x: 63, endPoint y: 151, distance: 33.7
click at [63, 151] on div "**********" at bounding box center [350, 105] width 663 height 603
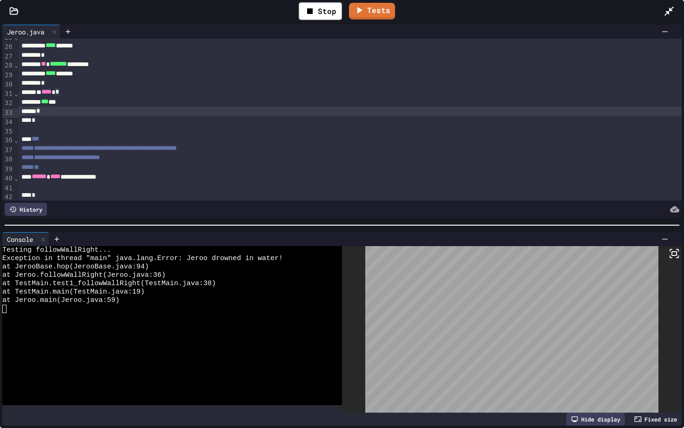
click at [50, 125] on div "*" at bounding box center [350, 120] width 663 height 9
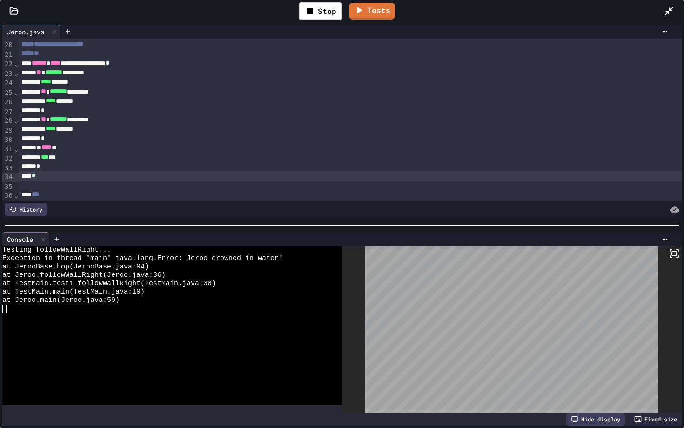
scroll to position [183, 0]
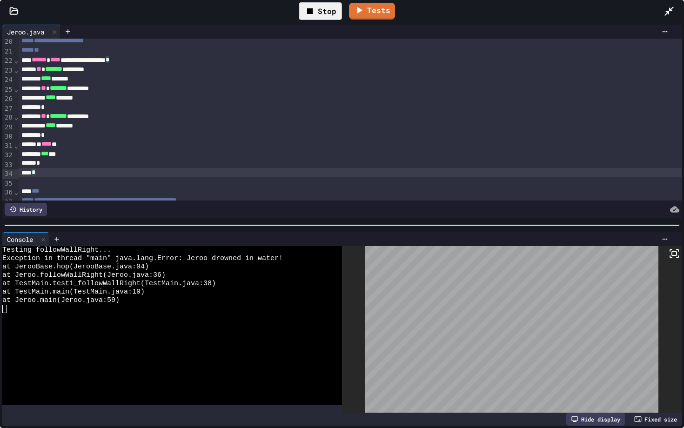
click at [327, 11] on div "Stop" at bounding box center [320, 11] width 43 height 18
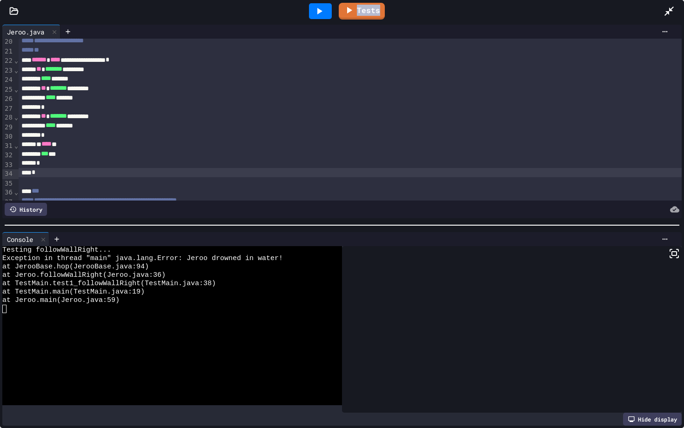
click at [327, 11] on div at bounding box center [320, 11] width 23 height 16
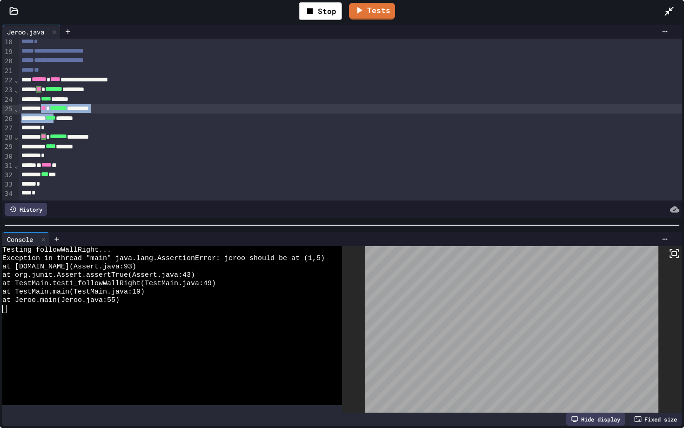
scroll to position [163, 0]
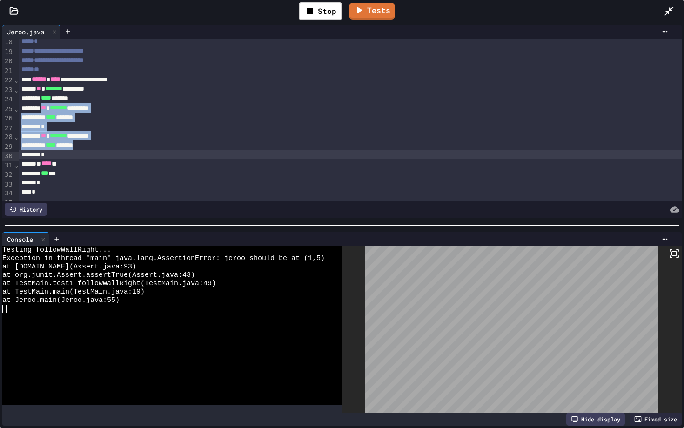
drag, startPoint x: 51, startPoint y: 108, endPoint x: 119, endPoint y: 156, distance: 83.7
click at [119, 156] on div "**********" at bounding box center [350, 157] width 663 height 565
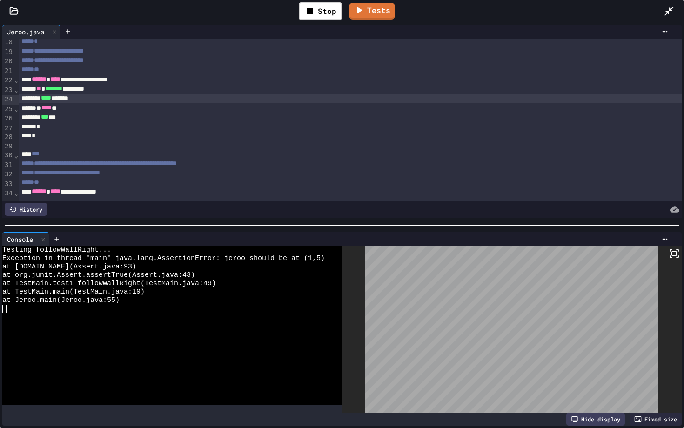
click at [61, 130] on div "*" at bounding box center [350, 126] width 663 height 9
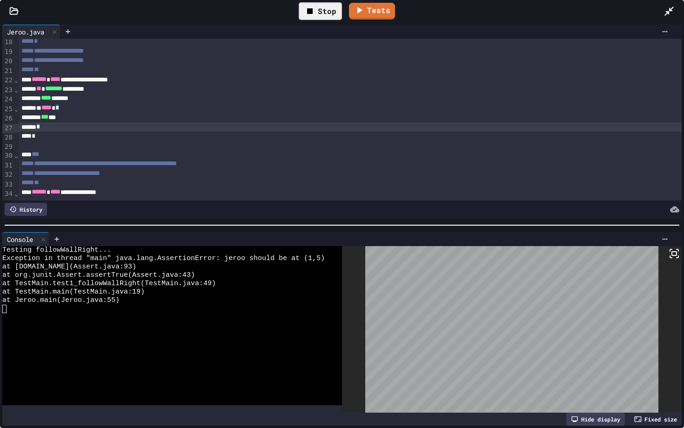
click at [308, 7] on icon at bounding box center [309, 11] width 11 height 11
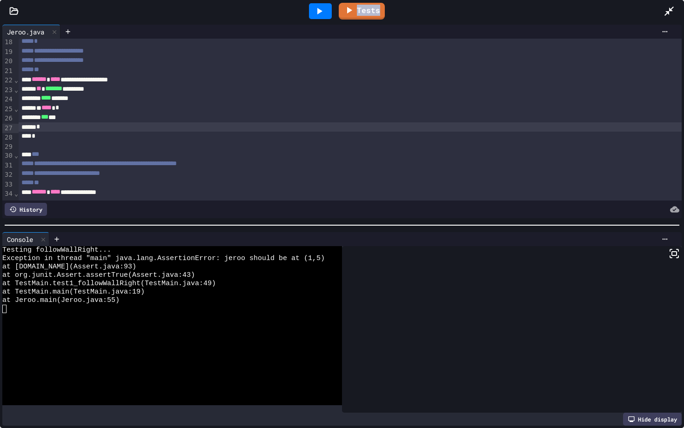
click at [308, 7] on div at bounding box center [320, 11] width 32 height 25
click at [314, 16] on div at bounding box center [320, 11] width 23 height 16
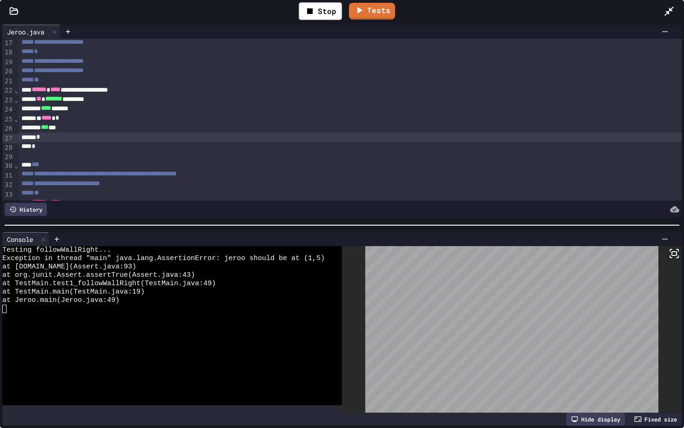
scroll to position [156, 0]
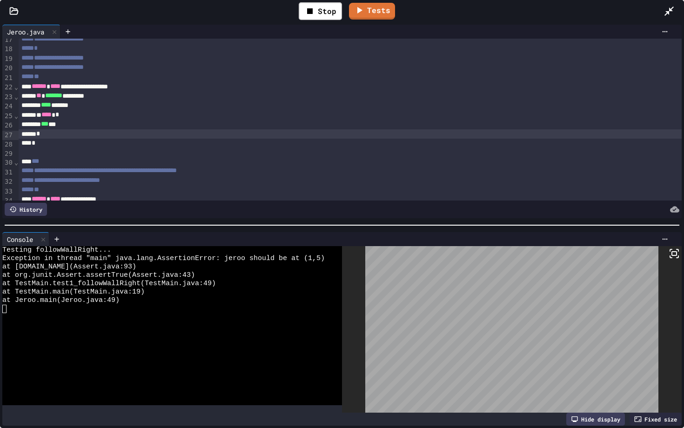
click at [85, 124] on div "*** ***" at bounding box center [350, 124] width 663 height 9
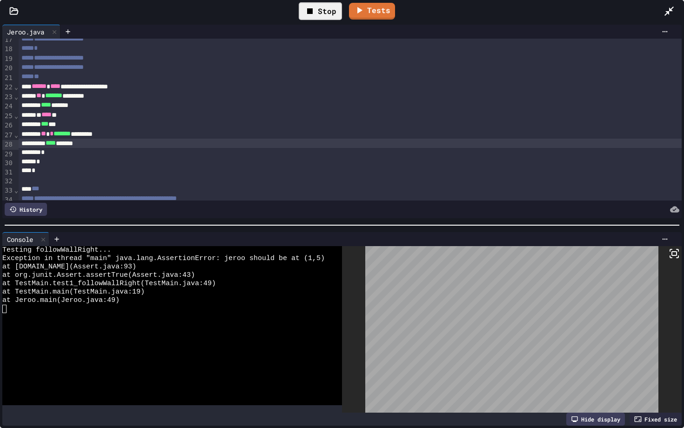
click at [334, 16] on div "Stop" at bounding box center [320, 11] width 43 height 18
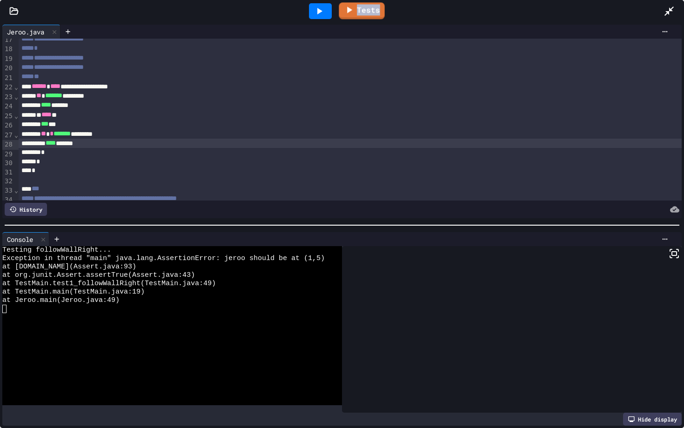
click at [334, 16] on div at bounding box center [320, 11] width 32 height 25
click at [328, 13] on div at bounding box center [320, 11] width 23 height 16
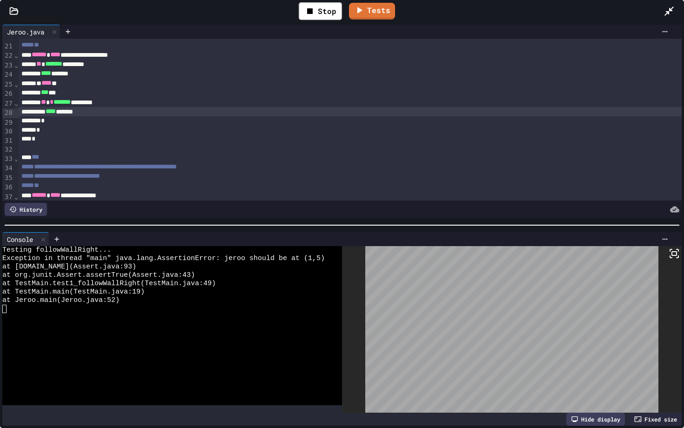
scroll to position [187, 0]
click at [99, 116] on div "**** *******" at bounding box center [350, 112] width 663 height 9
click at [74, 113] on span "*" at bounding box center [72, 112] width 4 height 7
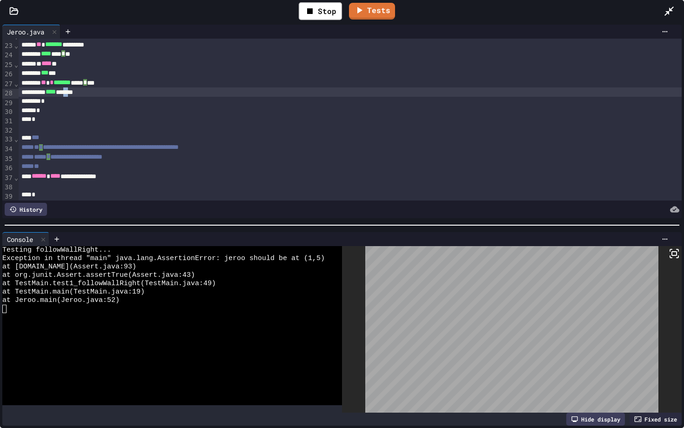
scroll to position [208, 0]
drag, startPoint x: 96, startPoint y: 93, endPoint x: 81, endPoint y: 94, distance: 14.9
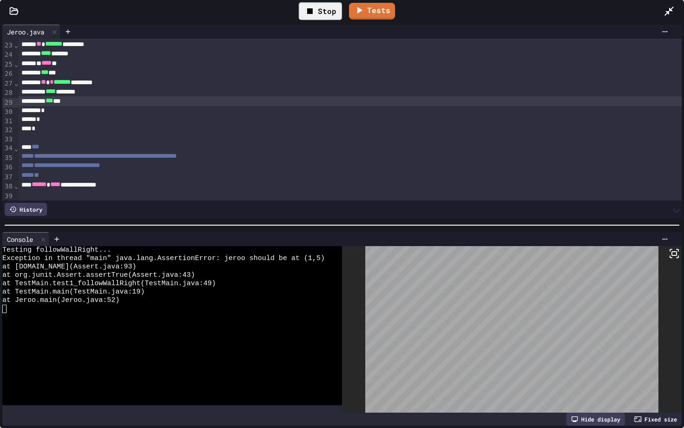
click at [314, 7] on icon at bounding box center [309, 11] width 11 height 11
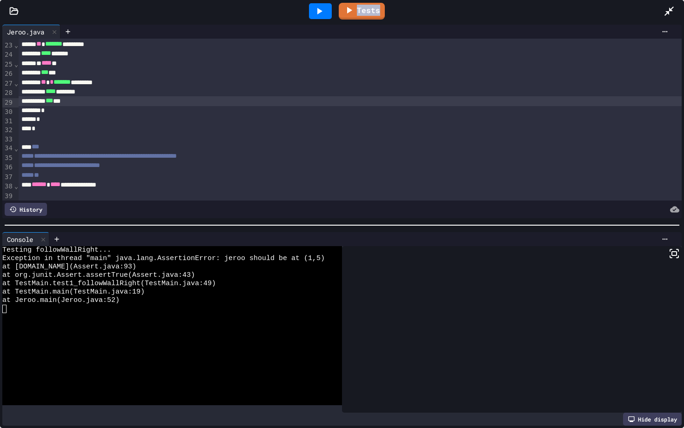
click at [314, 7] on div at bounding box center [320, 11] width 23 height 16
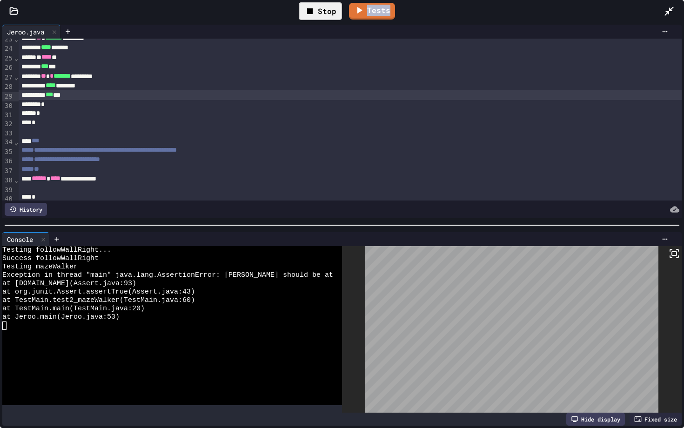
scroll to position [227, 0]
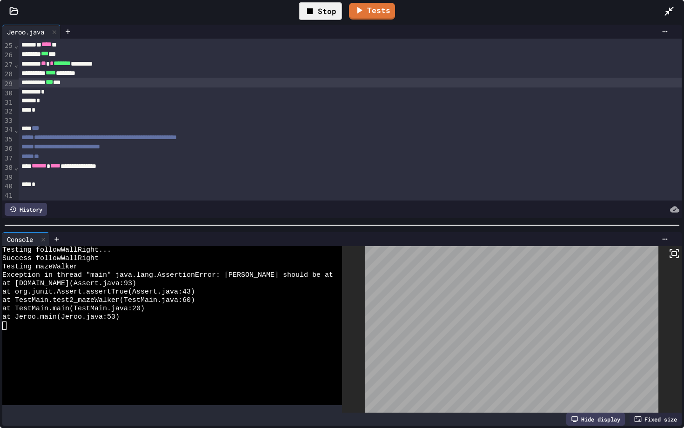
click at [87, 175] on div at bounding box center [350, 175] width 663 height 9
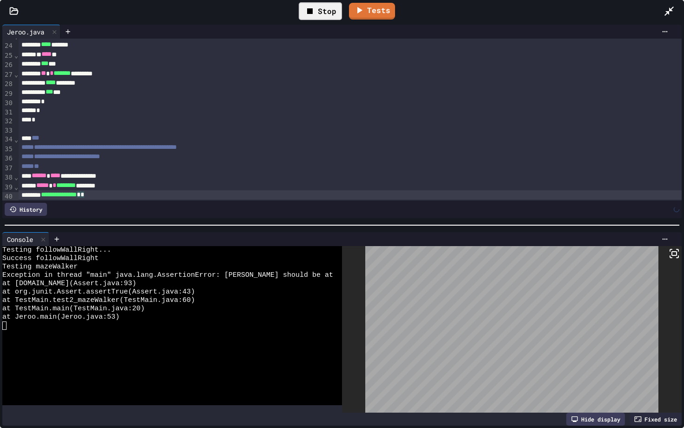
scroll to position [217, 0]
click at [322, 22] on div "Stop" at bounding box center [320, 11] width 53 height 27
click at [319, 14] on div "Stop" at bounding box center [320, 11] width 43 height 18
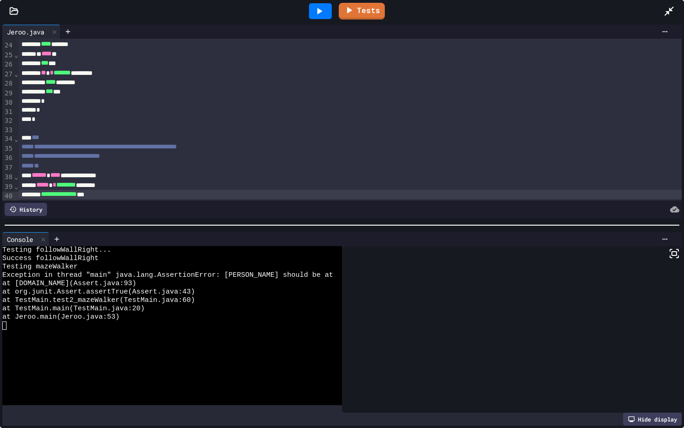
click at [319, 14] on icon at bounding box center [319, 11] width 11 height 11
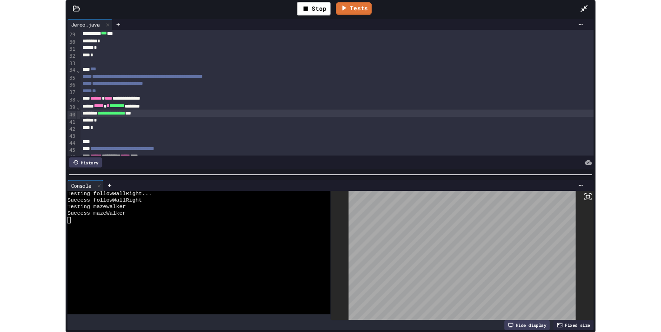
scroll to position [267, 0]
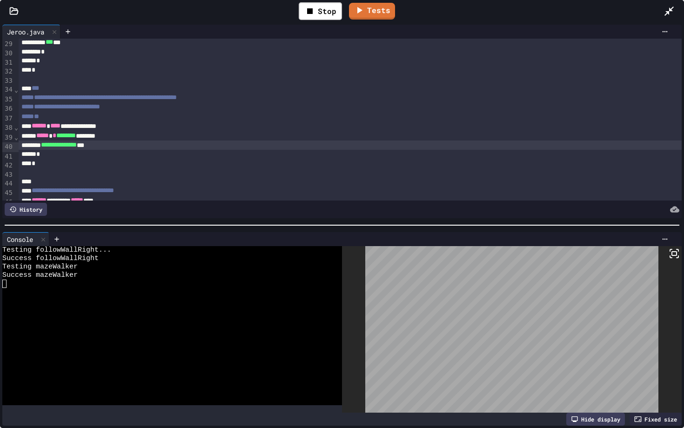
click at [661, 10] on icon at bounding box center [669, 11] width 11 height 11
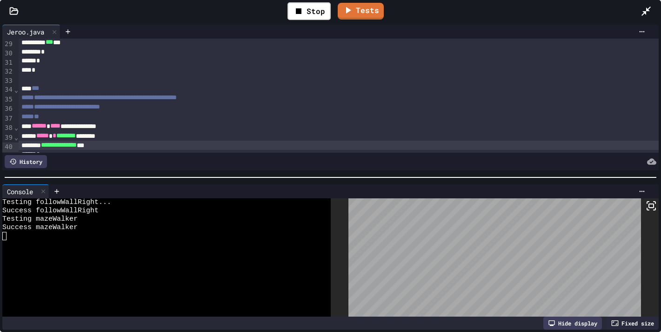
scroll to position [296, 0]
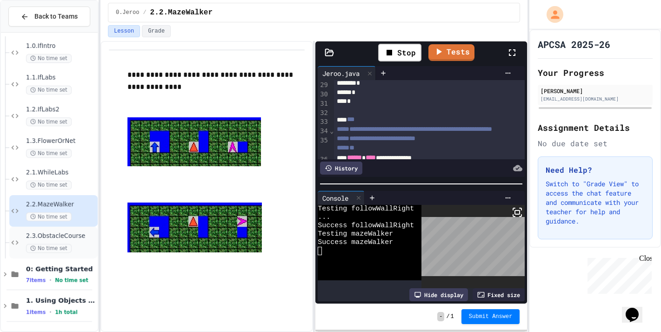
click at [71, 236] on span "2.3.ObstacleCourse" at bounding box center [61, 236] width 70 height 8
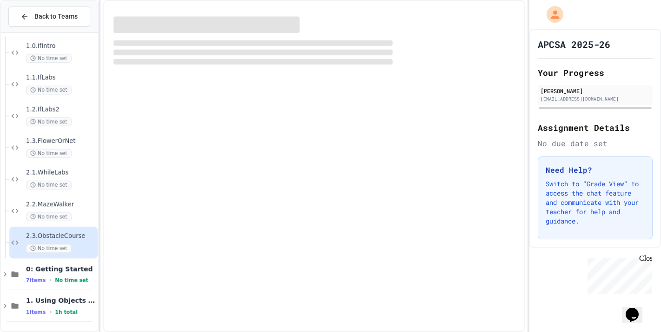
scroll to position [342, 0]
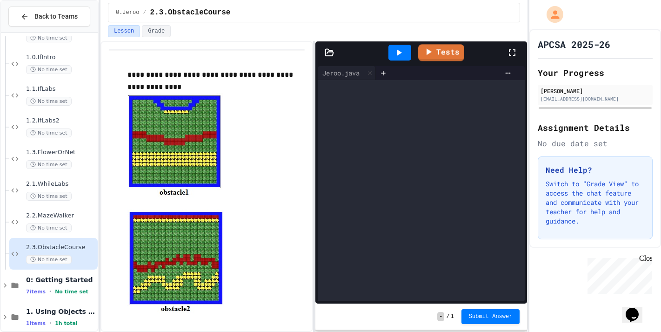
click at [400, 45] on div at bounding box center [400, 53] width 23 height 16
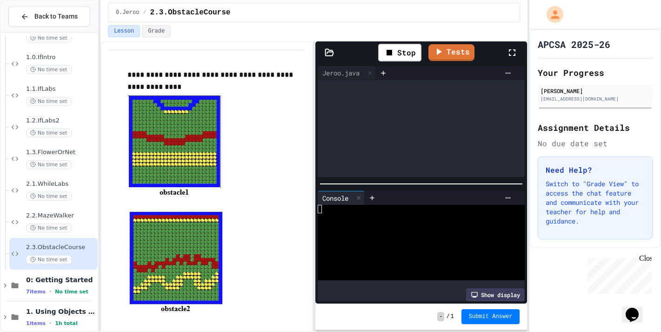
click at [330, 58] on div "Stop Tests" at bounding box center [422, 52] width 212 height 22
click at [326, 47] on div "Stop Tests" at bounding box center [422, 52] width 212 height 22
click at [330, 55] on icon at bounding box center [330, 52] width 8 height 7
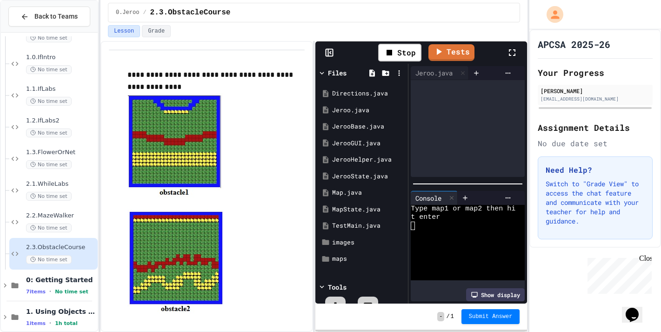
click at [329, 49] on icon at bounding box center [329, 52] width 0 height 7
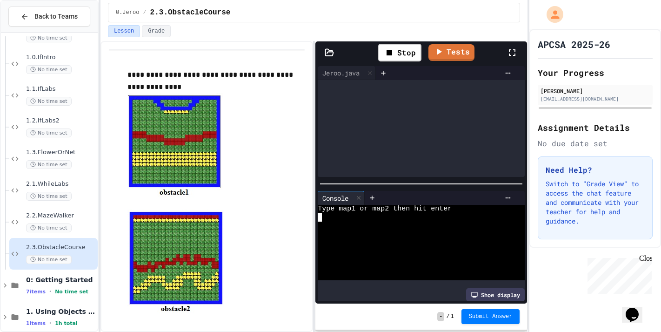
click at [384, 214] on div at bounding box center [416, 217] width 197 height 8
click at [348, 217] on div at bounding box center [416, 217] width 197 height 8
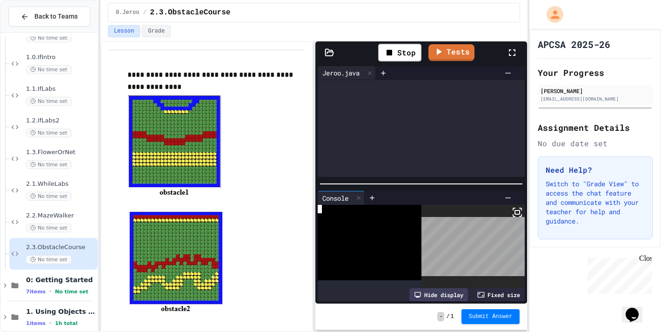
click at [347, 70] on div "Jeroo.java" at bounding box center [341, 73] width 47 height 10
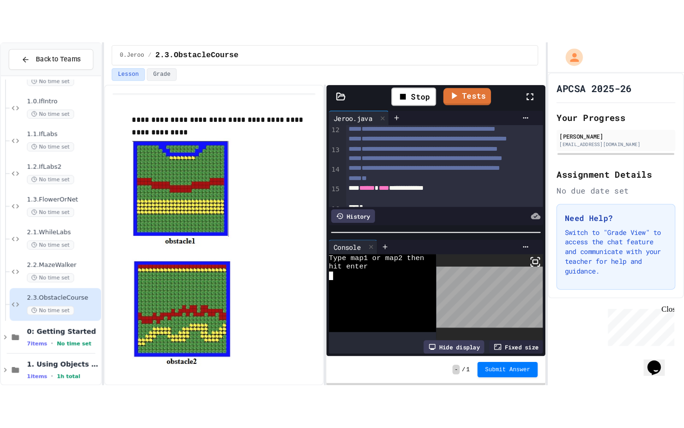
scroll to position [139, 0]
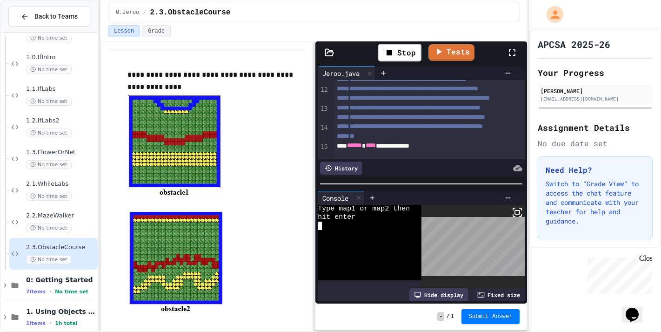
click at [510, 61] on div at bounding box center [517, 52] width 20 height 27
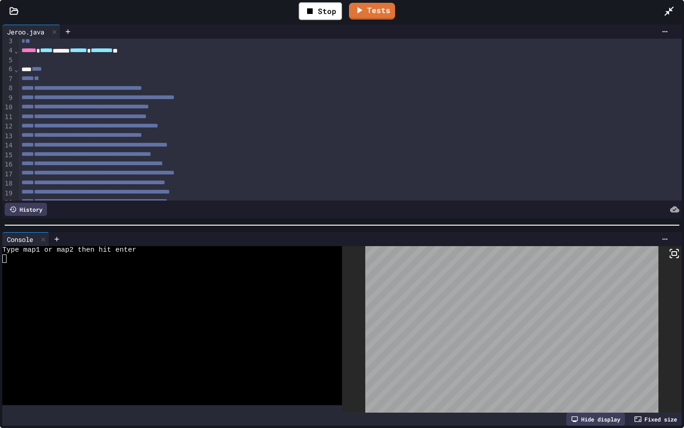
scroll to position [47, 0]
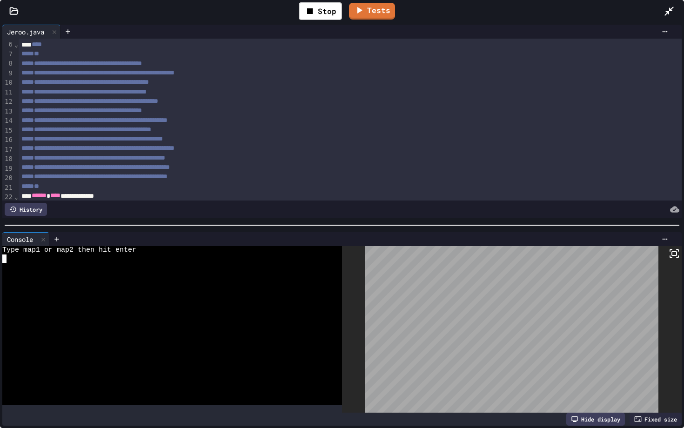
click at [52, 278] on div at bounding box center [167, 275] width 331 height 8
type textarea "*"
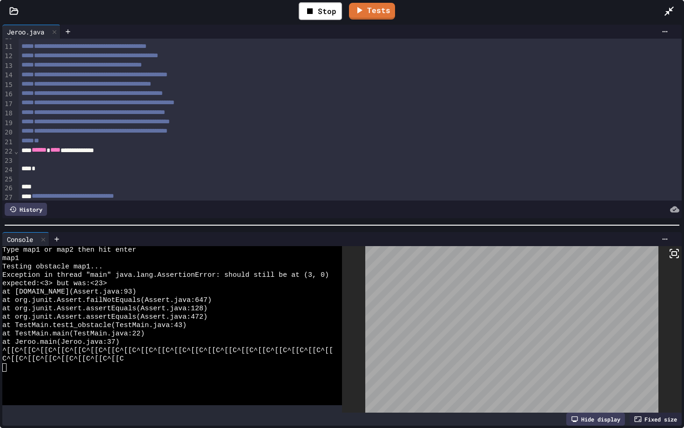
scroll to position [97, 0]
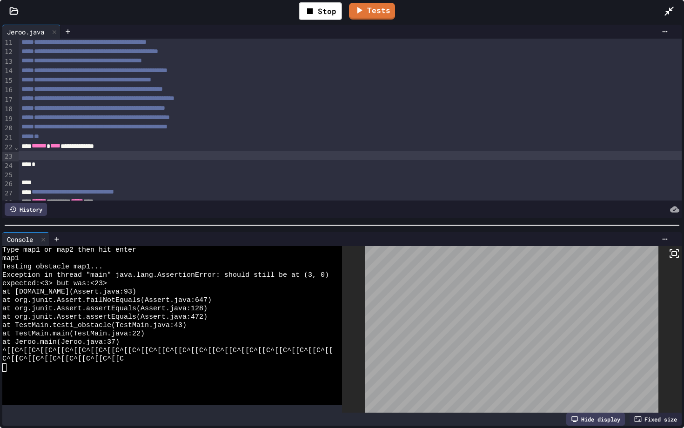
click at [70, 154] on div at bounding box center [350, 155] width 663 height 9
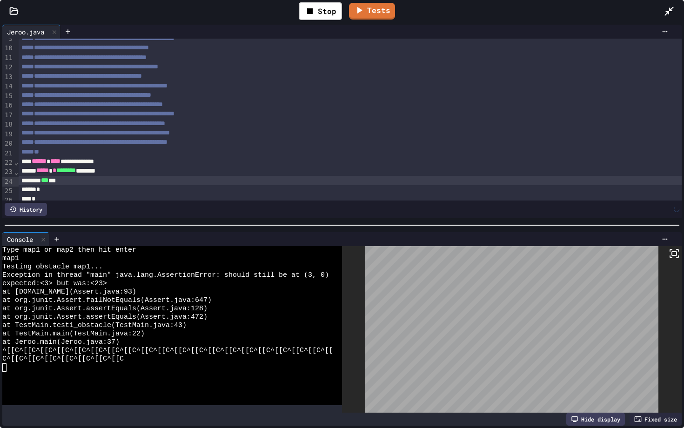
scroll to position [122, 0]
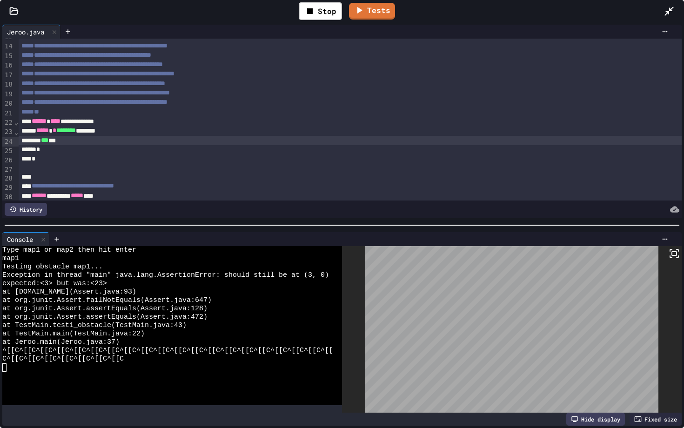
click at [54, 152] on div "*" at bounding box center [350, 149] width 663 height 9
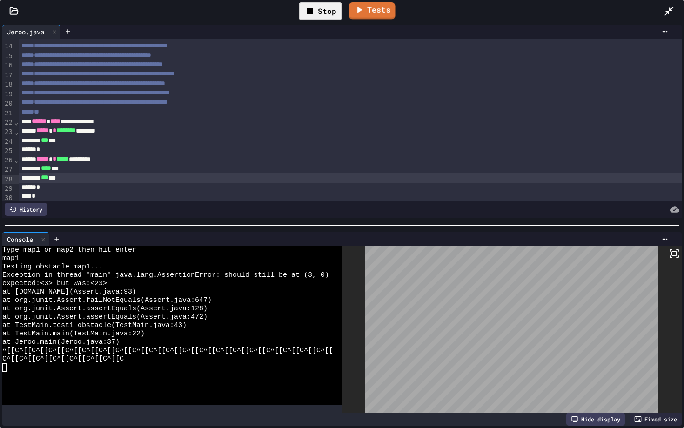
click at [327, 15] on div "Stop" at bounding box center [320, 11] width 43 height 18
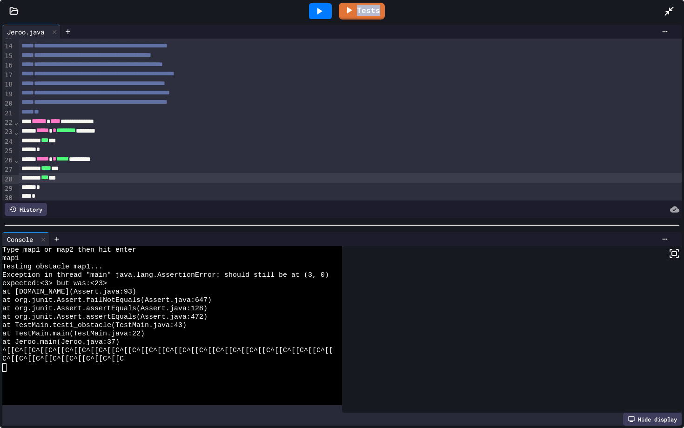
click at [327, 15] on div at bounding box center [320, 11] width 23 height 16
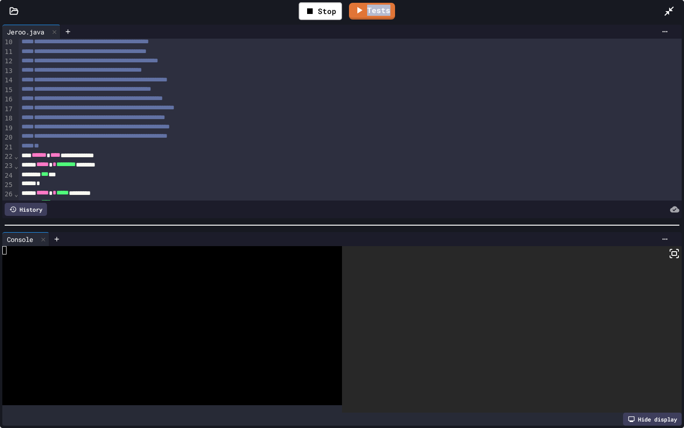
scroll to position [86, 0]
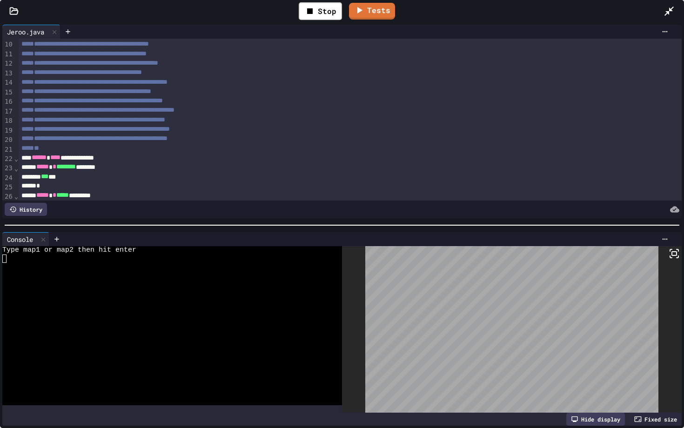
click at [230, 238] on div at bounding box center [368, 238] width 608 height 7
click at [168, 275] on div at bounding box center [167, 275] width 331 height 8
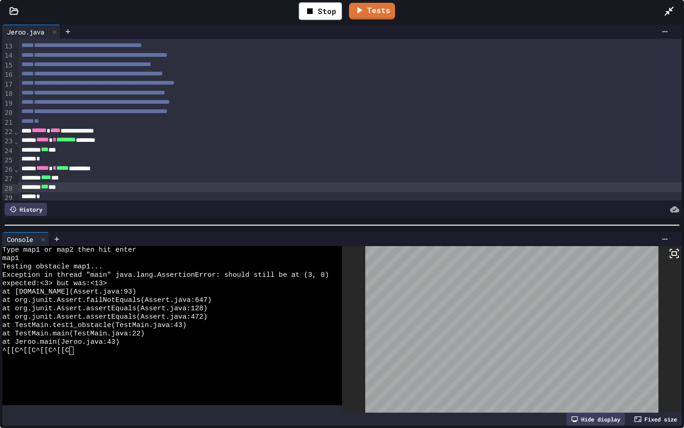
scroll to position [119, 0]
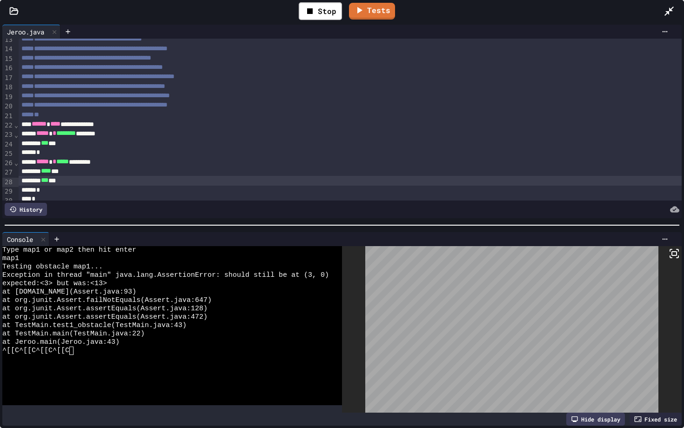
click at [80, 190] on div "*" at bounding box center [350, 190] width 663 height 9
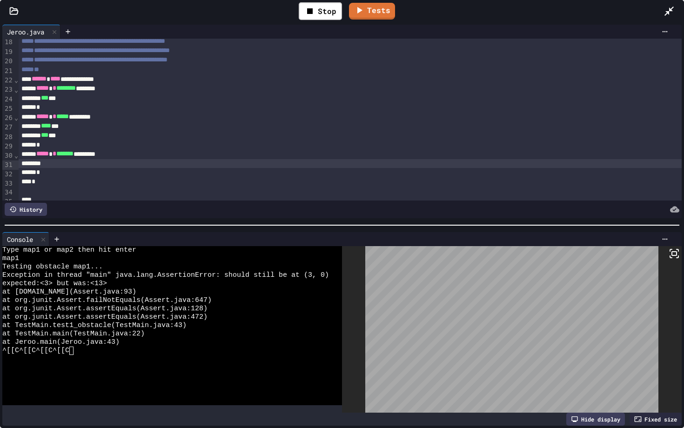
scroll to position [165, 0]
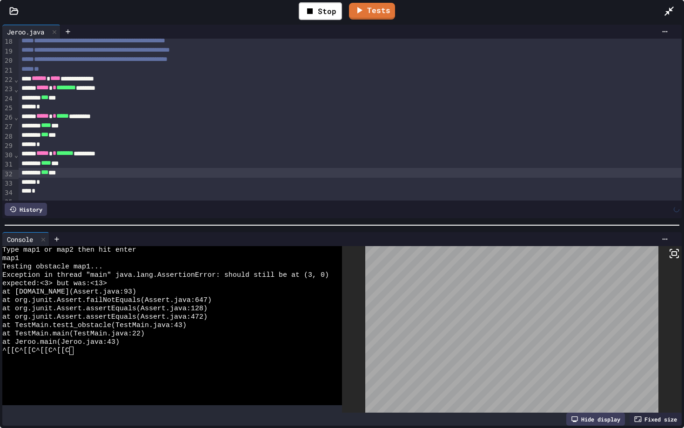
click at [63, 186] on div "*" at bounding box center [350, 182] width 663 height 9
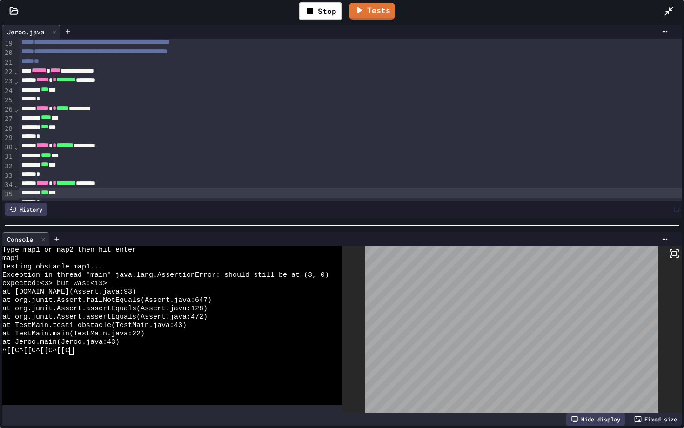
scroll to position [215, 0]
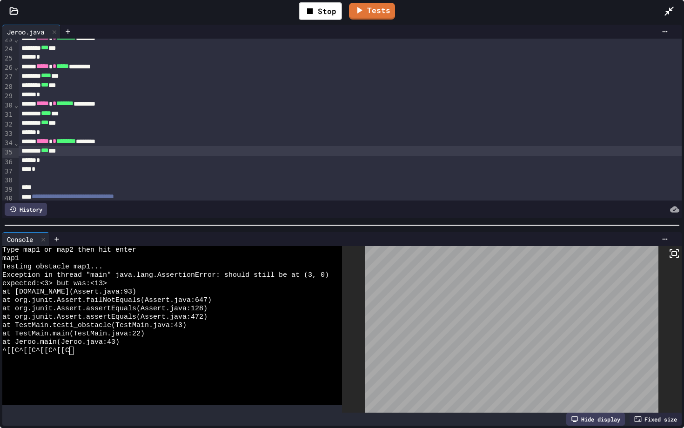
click at [72, 167] on div "*" at bounding box center [350, 169] width 663 height 9
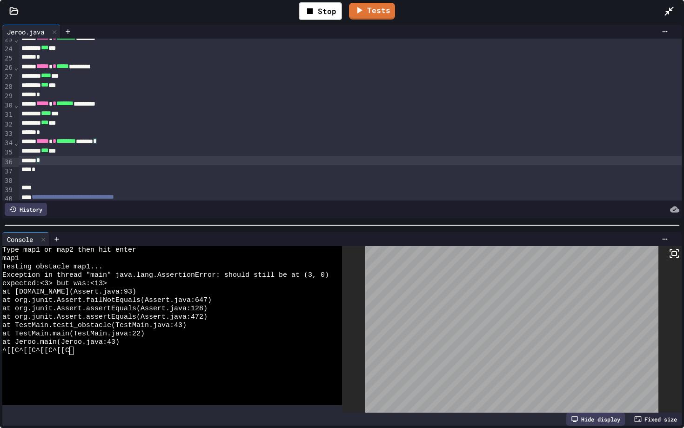
click at [73, 161] on div "*" at bounding box center [350, 160] width 663 height 9
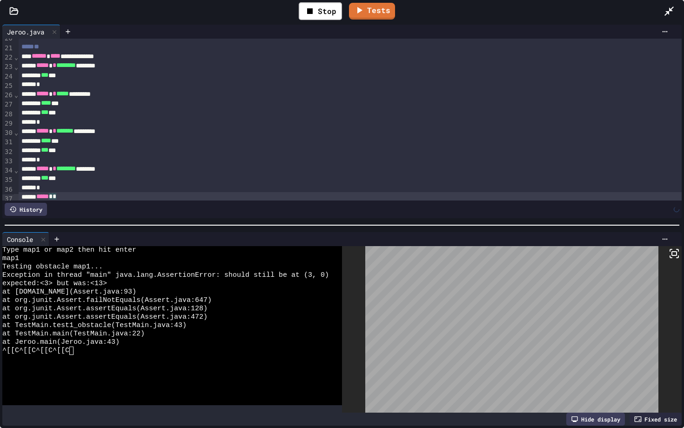
scroll to position [189, 0]
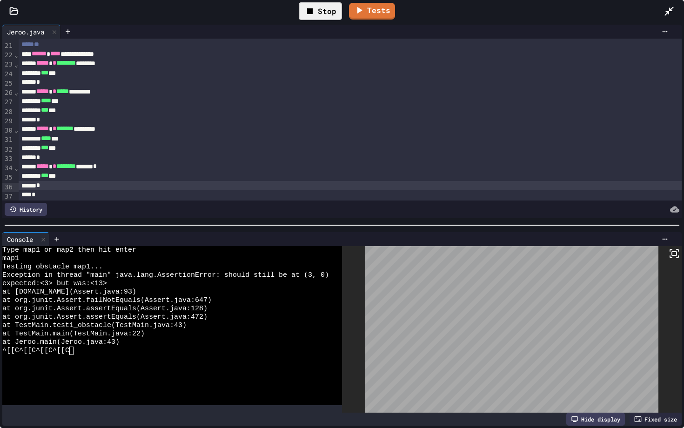
click at [315, 14] on icon at bounding box center [309, 11] width 11 height 11
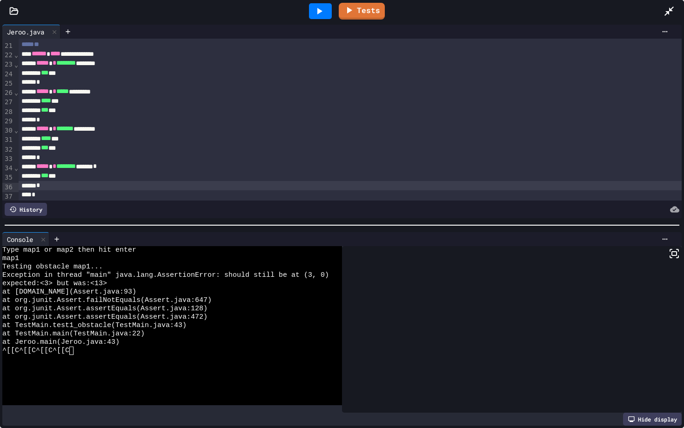
click at [315, 14] on icon at bounding box center [319, 11] width 11 height 11
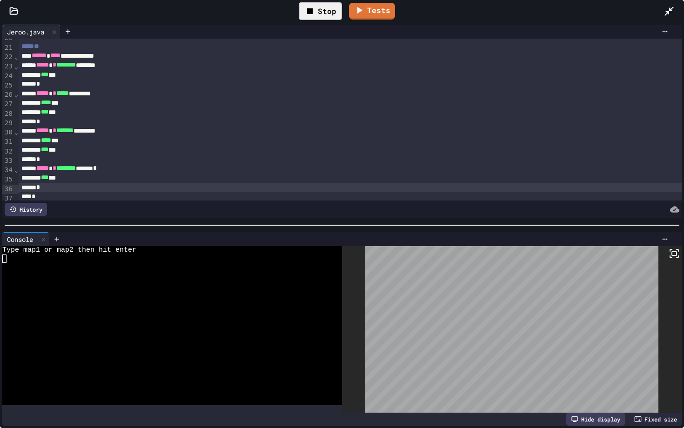
scroll to position [188, 0]
click at [100, 265] on div at bounding box center [167, 267] width 331 height 8
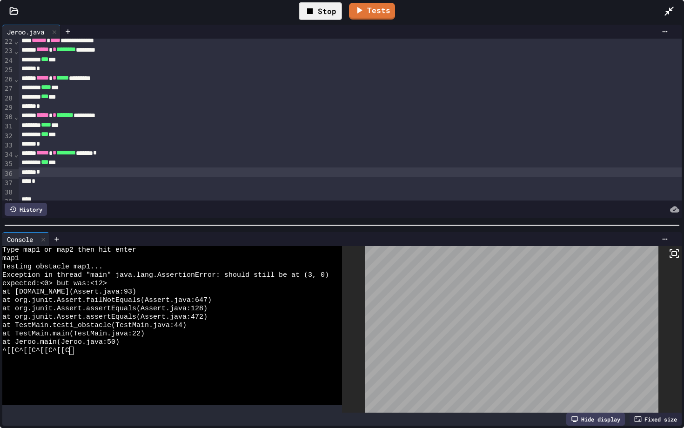
scroll to position [207, 0]
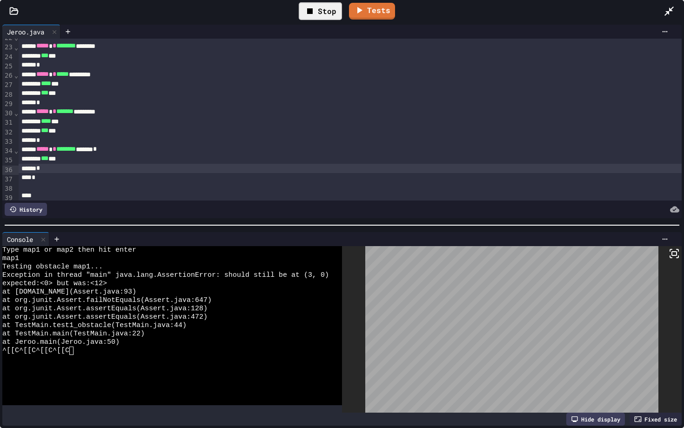
click at [68, 171] on div "*" at bounding box center [350, 168] width 663 height 9
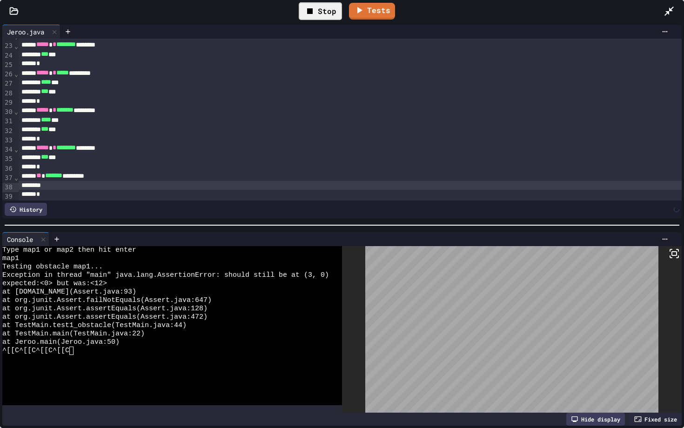
scroll to position [239, 0]
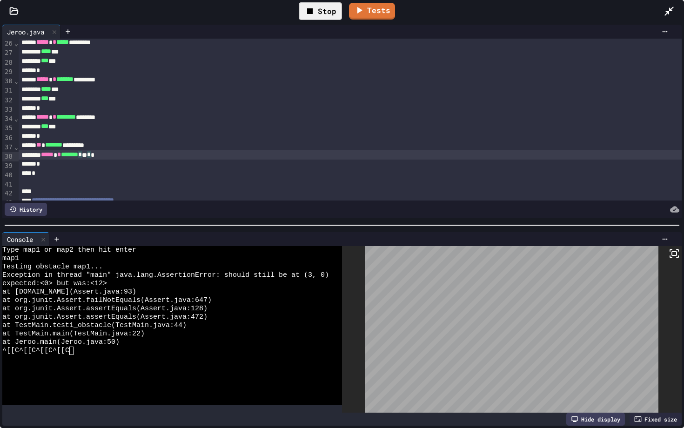
click at [131, 147] on div "** * ******* *********" at bounding box center [350, 145] width 663 height 9
click at [121, 167] on div "***** * * ******* *****" at bounding box center [350, 164] width 663 height 9
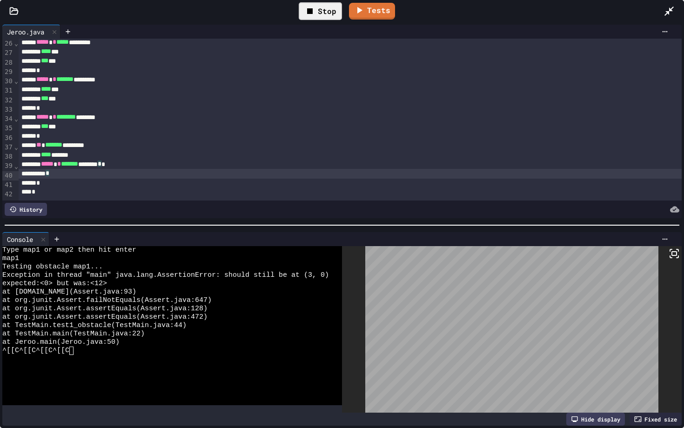
click at [159, 168] on div "***** * * ******* ******** * *" at bounding box center [350, 164] width 663 height 9
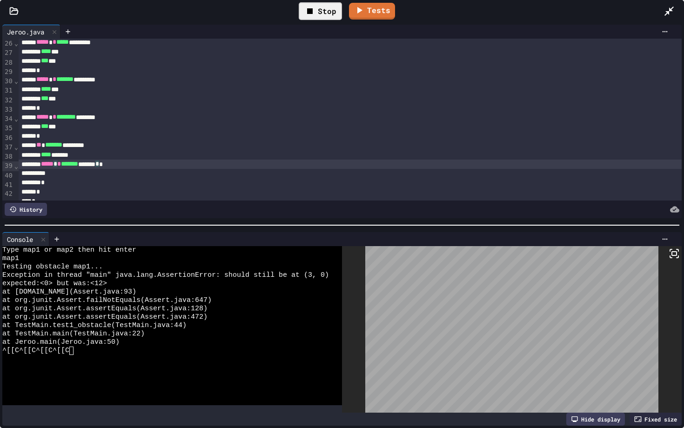
click at [141, 171] on div at bounding box center [350, 173] width 663 height 9
click at [112, 173] on div at bounding box center [350, 173] width 663 height 9
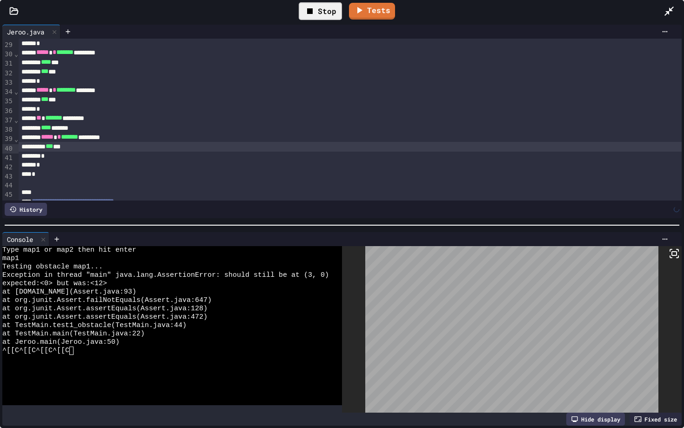
scroll to position [266, 0]
click at [64, 157] on div "*" at bounding box center [350, 155] width 663 height 9
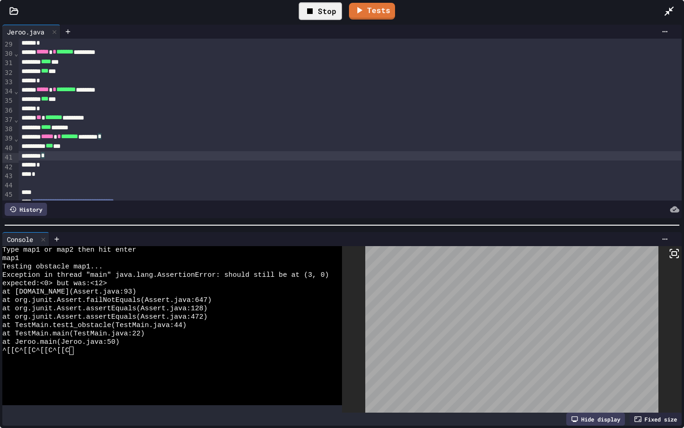
click at [57, 167] on div "*" at bounding box center [350, 165] width 663 height 9
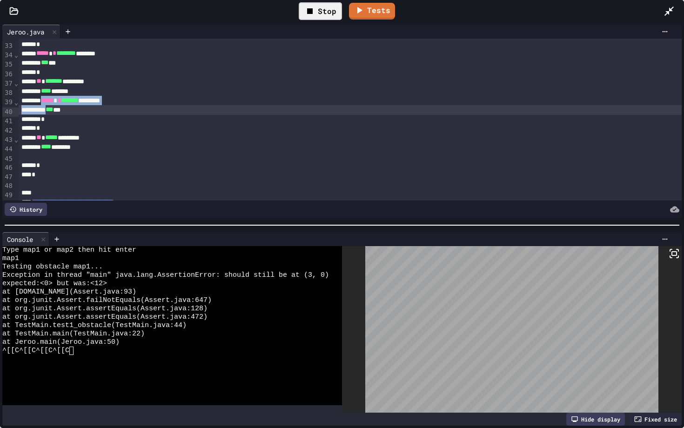
scroll to position [303, 0]
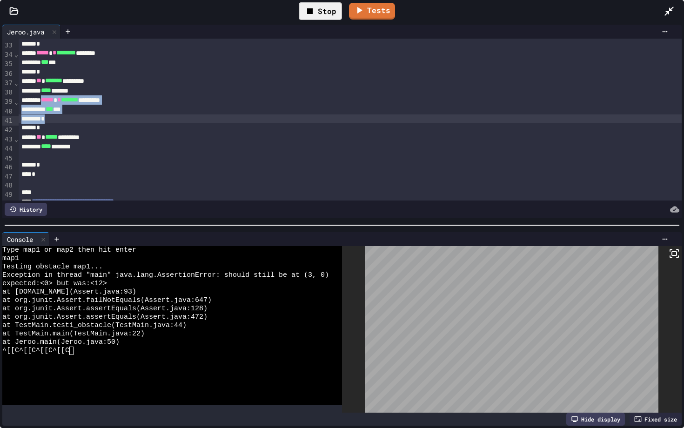
drag, startPoint x: 52, startPoint y: 104, endPoint x: 65, endPoint y: 122, distance: 22.6
click at [65, 122] on div "**********" at bounding box center [350, 42] width 663 height 613
copy div "***** * * ******* ********* *"
click at [61, 158] on div at bounding box center [350, 156] width 663 height 9
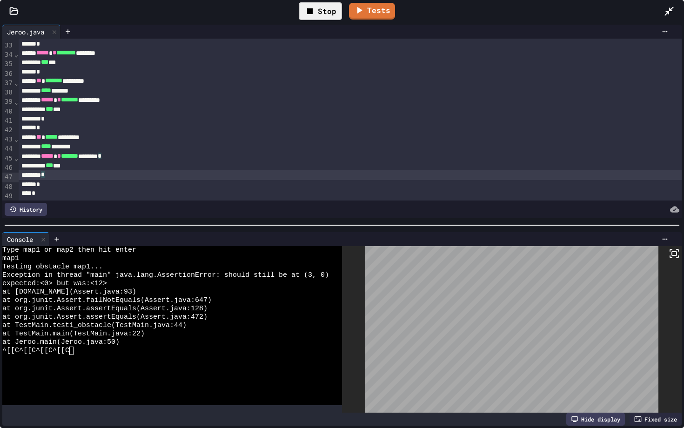
click at [323, 16] on div "Stop" at bounding box center [320, 11] width 43 height 18
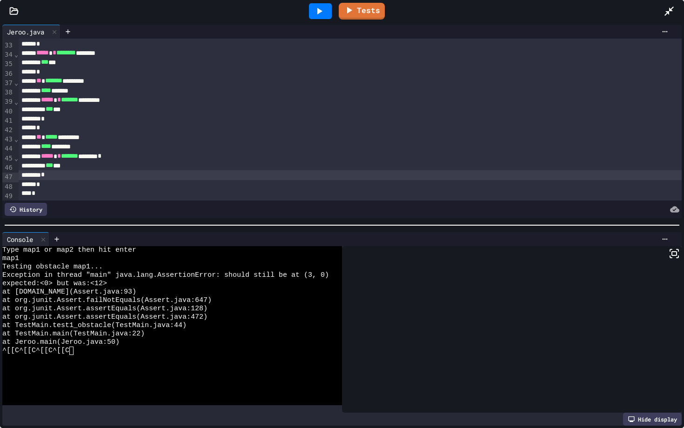
click at [324, 8] on icon at bounding box center [319, 11] width 11 height 11
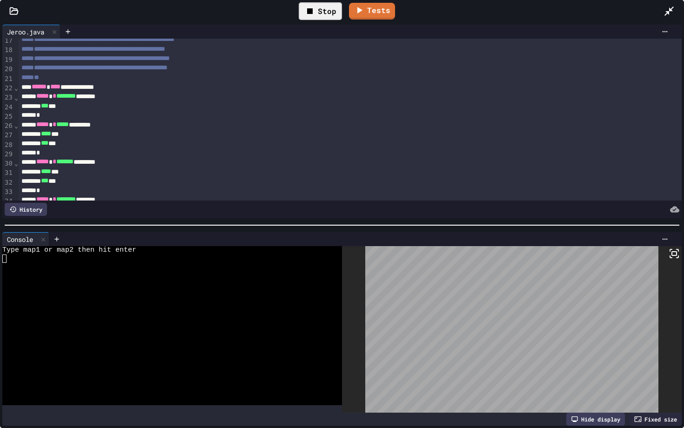
scroll to position [166, 0]
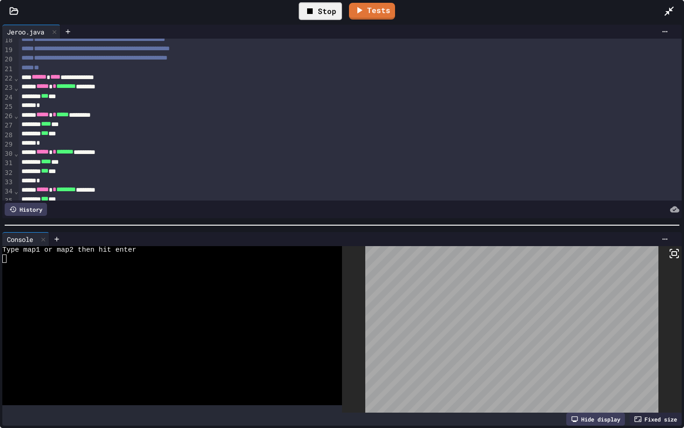
click at [197, 307] on div at bounding box center [167, 309] width 331 height 8
click at [320, 22] on div "Stop" at bounding box center [320, 11] width 53 height 27
click at [320, 14] on div "Stop" at bounding box center [320, 11] width 43 height 18
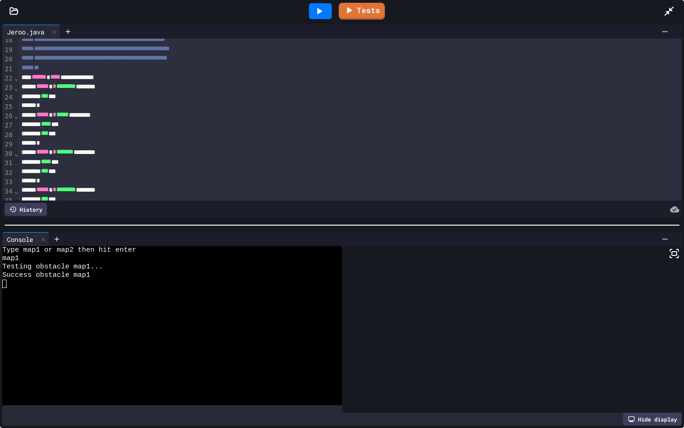
click at [320, 14] on icon at bounding box center [319, 11] width 11 height 11
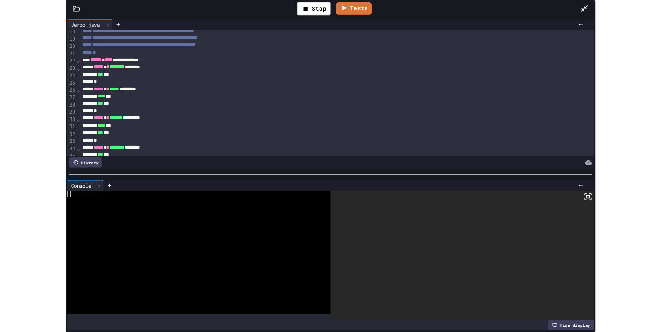
scroll to position [183, 0]
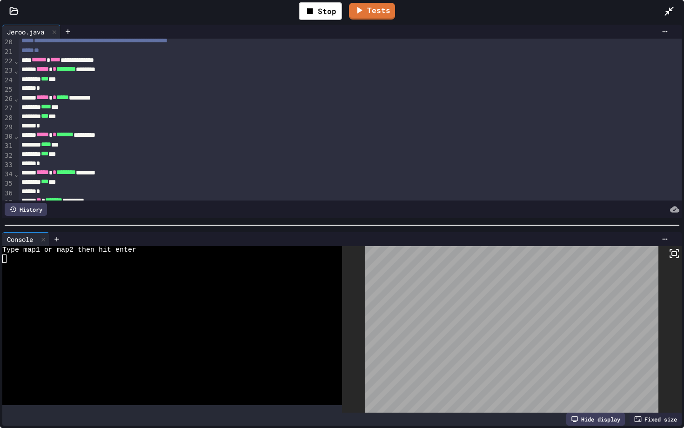
click at [146, 244] on div at bounding box center [360, 239] width 623 height 14
click at [125, 268] on div at bounding box center [167, 267] width 331 height 8
click at [661, 9] on icon at bounding box center [669, 11] width 9 height 9
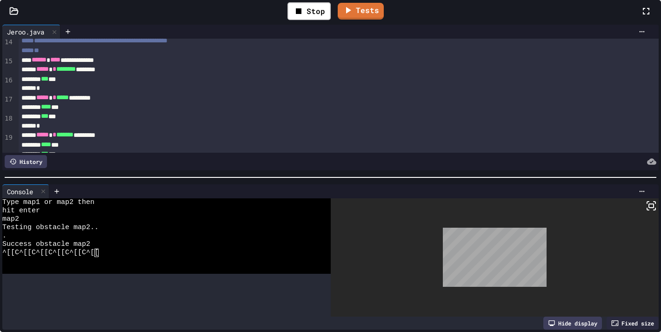
scroll to position [297, 0]
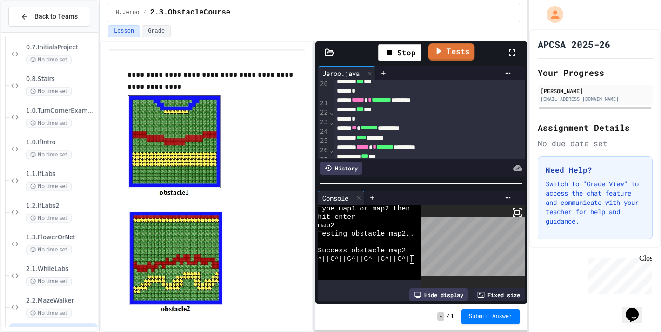
click at [464, 47] on link "Tests" at bounding box center [451, 51] width 47 height 17
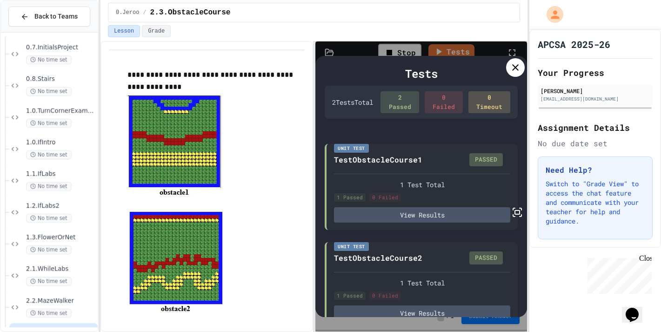
scroll to position [19, 0]
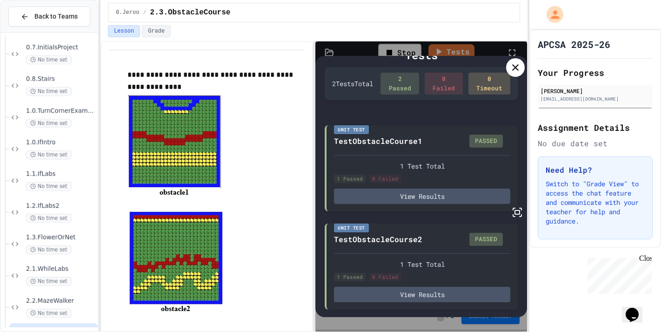
click at [518, 74] on div at bounding box center [515, 67] width 19 height 19
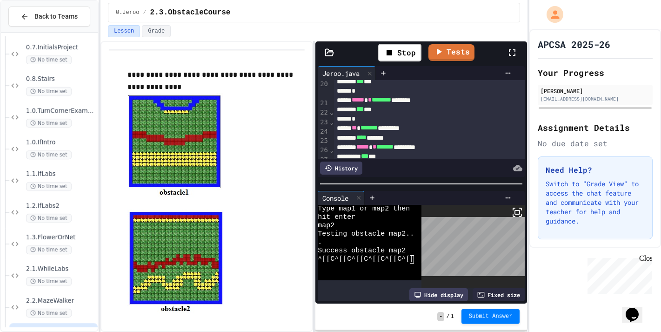
click at [499, 324] on div "- / 1 Submit Answer" at bounding box center [422, 316] width 212 height 26
click at [499, 318] on span "Submit Answer" at bounding box center [491, 315] width 44 height 7
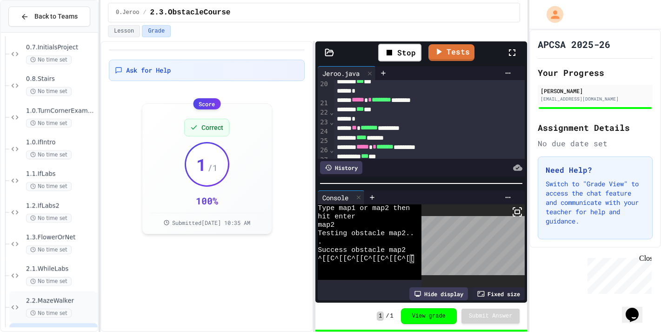
click at [78, 303] on span "2.2.MazeWalker" at bounding box center [61, 301] width 70 height 8
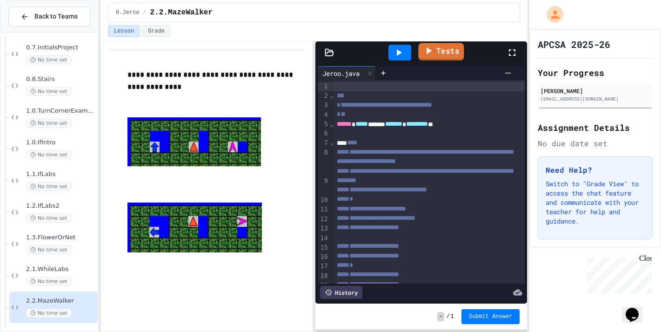
click at [438, 48] on link "Tests" at bounding box center [441, 52] width 46 height 18
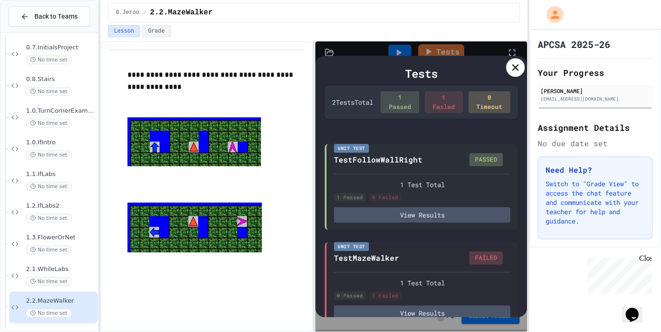
click at [511, 72] on icon at bounding box center [515, 67] width 11 height 11
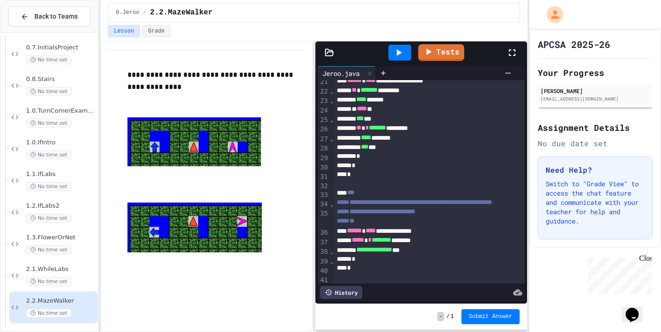
scroll to position [222, 0]
click at [394, 45] on div at bounding box center [400, 53] width 23 height 16
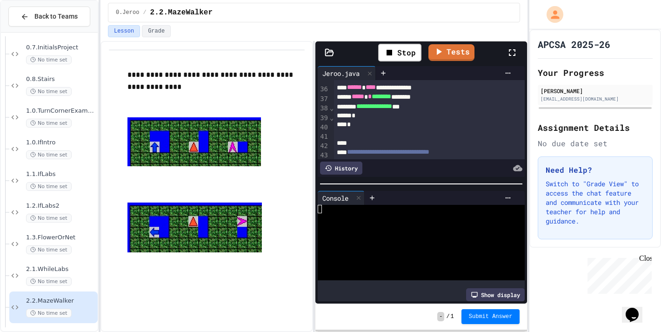
scroll to position [365, 0]
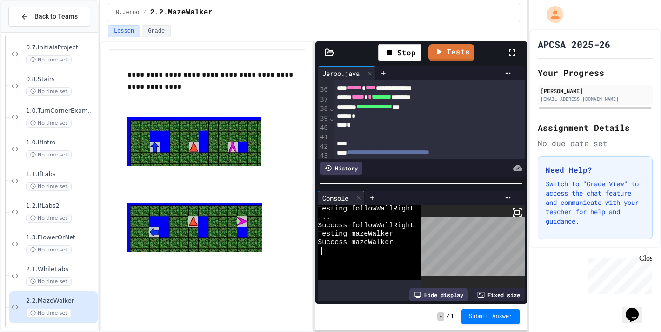
click at [458, 236] on body "**********" at bounding box center [330, 166] width 661 height 332
click at [452, 42] on div "Stop Tests" at bounding box center [424, 52] width 163 height 27
click at [406, 47] on div "Stop" at bounding box center [399, 53] width 43 height 18
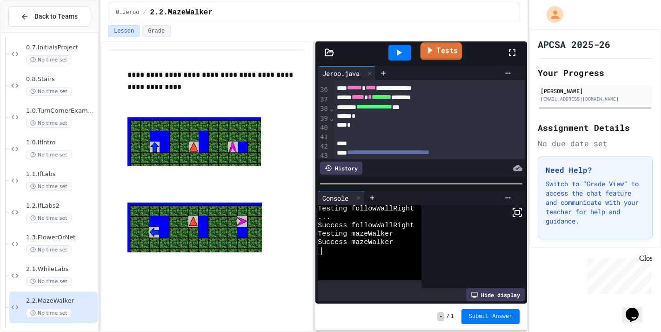
click at [444, 47] on link "Tests" at bounding box center [441, 51] width 42 height 18
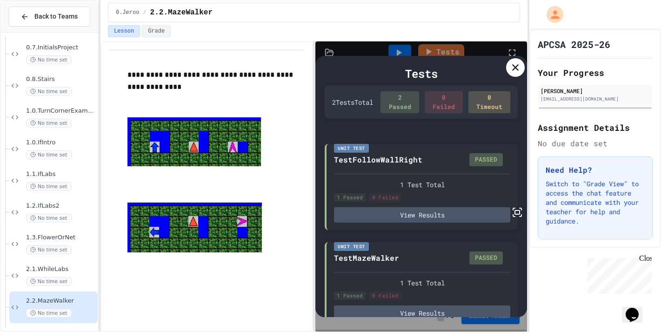
click at [514, 72] on icon at bounding box center [515, 67] width 11 height 11
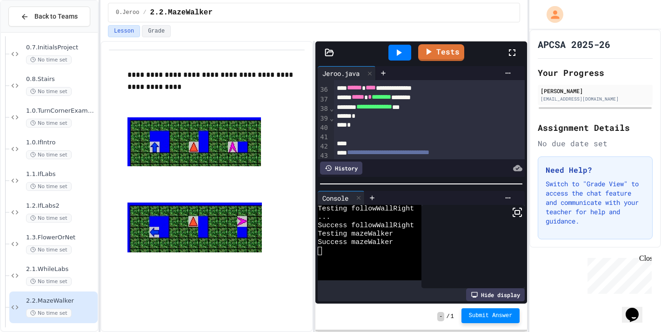
click at [504, 315] on span "Submit Answer" at bounding box center [491, 315] width 44 height 7
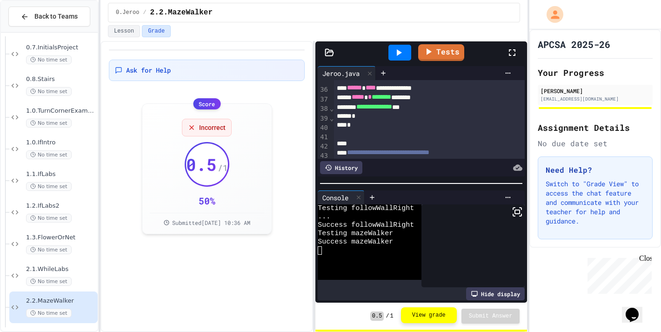
click at [432, 315] on button "View grade" at bounding box center [429, 315] width 56 height 16
click at [399, 55] on icon at bounding box center [398, 52] width 11 height 11
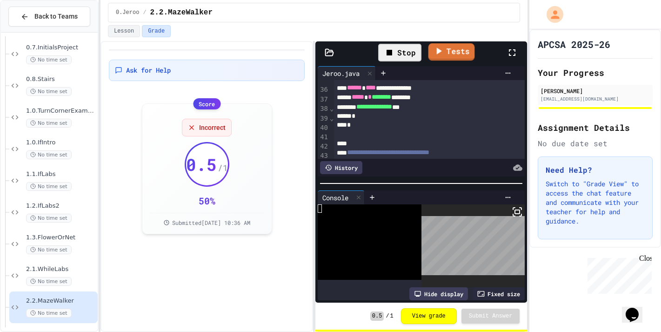
click at [456, 54] on link "Tests" at bounding box center [451, 51] width 47 height 17
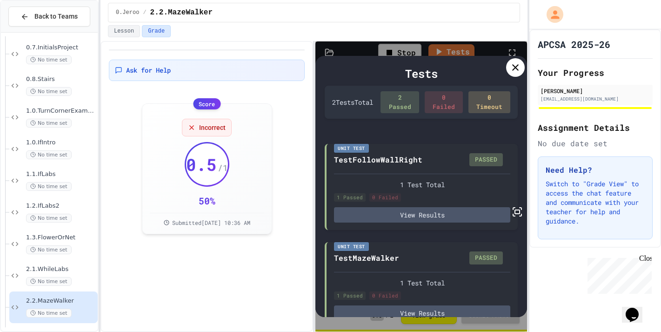
click at [516, 76] on div at bounding box center [515, 67] width 19 height 19
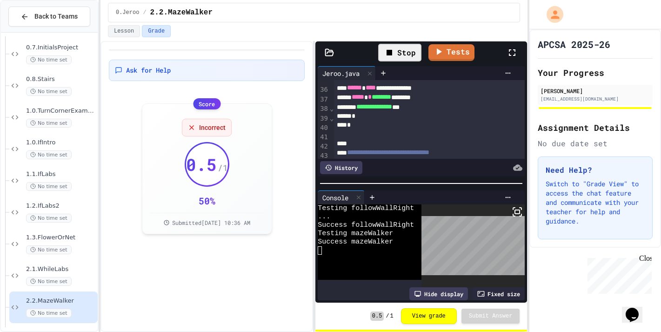
click at [468, 241] on body "We are updating our servers at 9:30PM EST on 9/19/2025. JuiceMind should contin…" at bounding box center [330, 166] width 661 height 332
click at [404, 54] on div "Stop" at bounding box center [399, 53] width 43 height 18
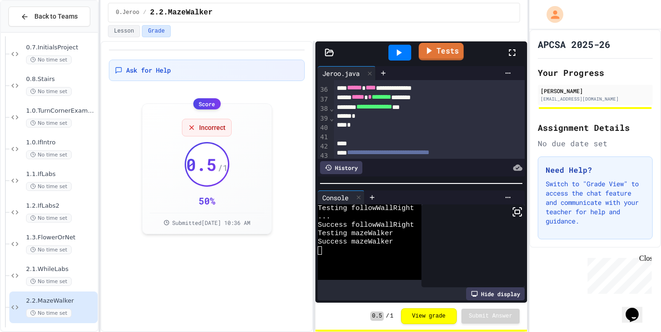
click at [433, 49] on icon at bounding box center [429, 51] width 11 height 12
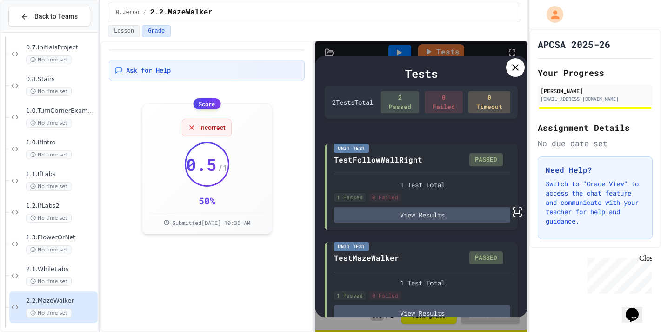
click at [512, 68] on icon at bounding box center [515, 67] width 11 height 11
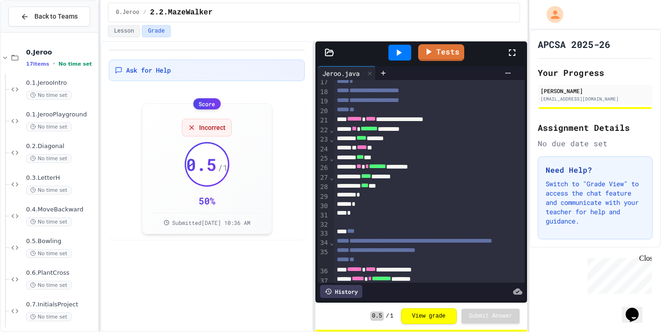
scroll to position [223, 0]
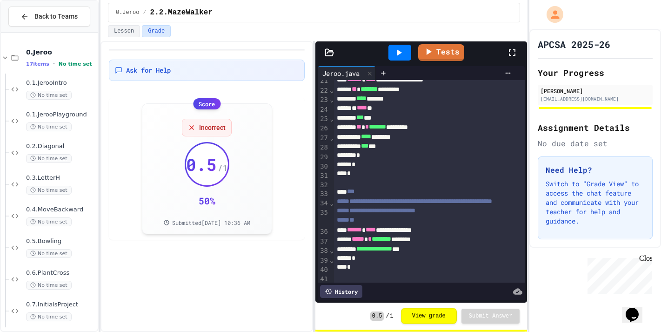
click at [437, 318] on button "View grade" at bounding box center [429, 316] width 56 height 16
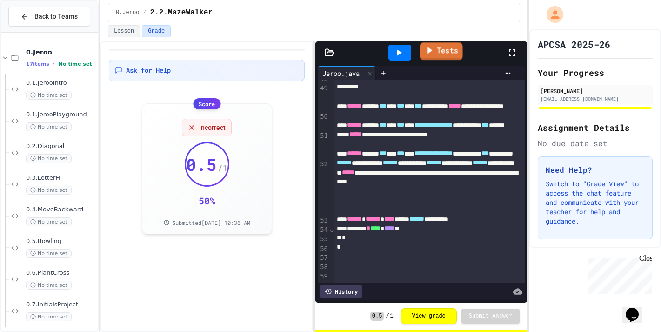
click at [432, 56] on link "Tests" at bounding box center [441, 51] width 43 height 18
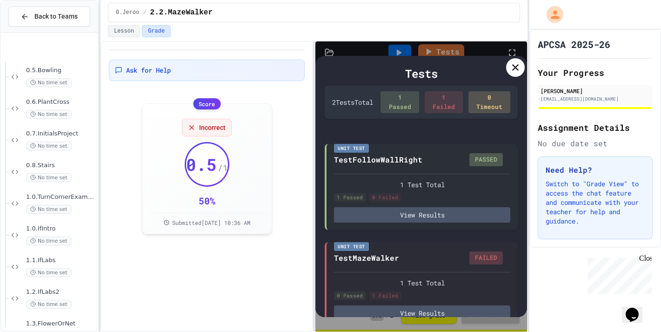
scroll to position [353, 0]
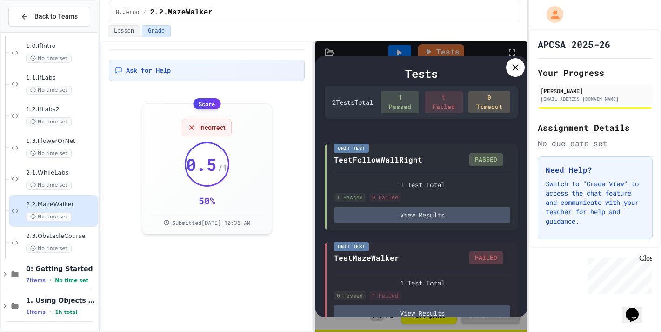
click at [511, 67] on icon at bounding box center [515, 67] width 11 height 11
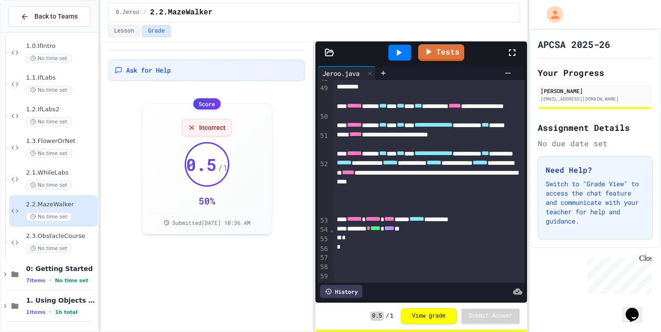
click at [398, 40] on div "Lesson Grade" at bounding box center [314, 33] width 427 height 16
click at [399, 50] on icon at bounding box center [398, 52] width 11 height 11
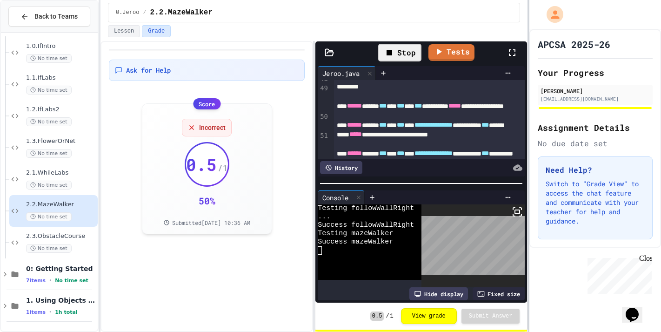
click at [483, 240] on body "**********" at bounding box center [330, 166] width 661 height 332
click at [451, 51] on link "Tests" at bounding box center [451, 52] width 45 height 18
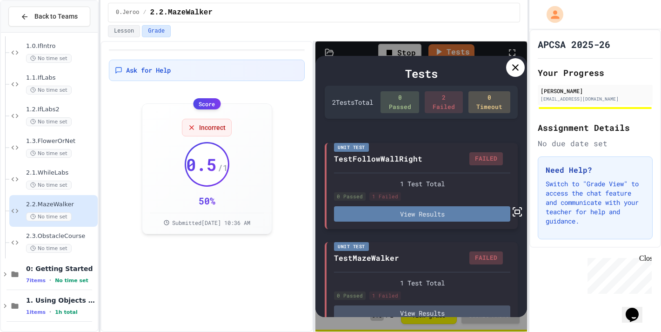
click at [441, 222] on button "View Results" at bounding box center [422, 213] width 176 height 15
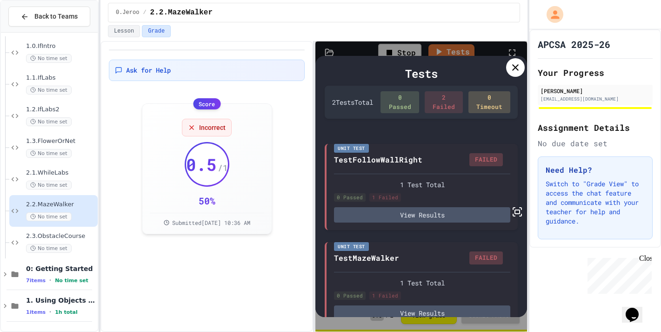
click at [518, 63] on icon at bounding box center [515, 67] width 11 height 11
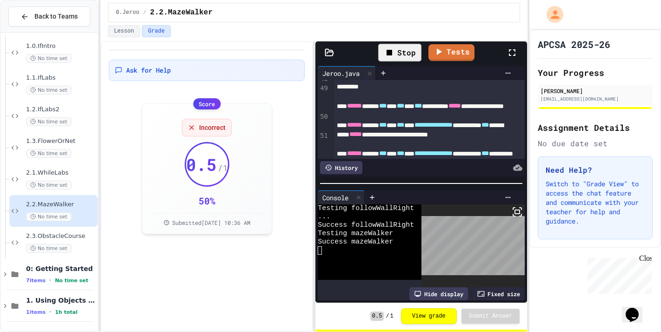
click at [435, 263] on body "**********" at bounding box center [330, 166] width 661 height 332
click at [423, 38] on div "Lesson Grade" at bounding box center [314, 33] width 427 height 16
click at [416, 53] on div "Stop" at bounding box center [399, 53] width 43 height 18
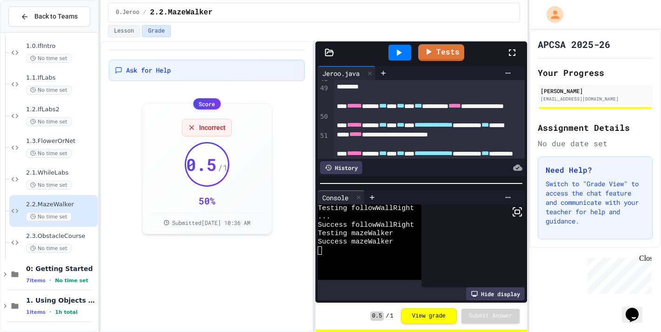
click at [416, 54] on div at bounding box center [400, 52] width 32 height 25
click at [411, 54] on div at bounding box center [400, 52] width 32 height 25
click at [388, 46] on div at bounding box center [400, 52] width 32 height 25
click at [395, 46] on div at bounding box center [400, 53] width 23 height 16
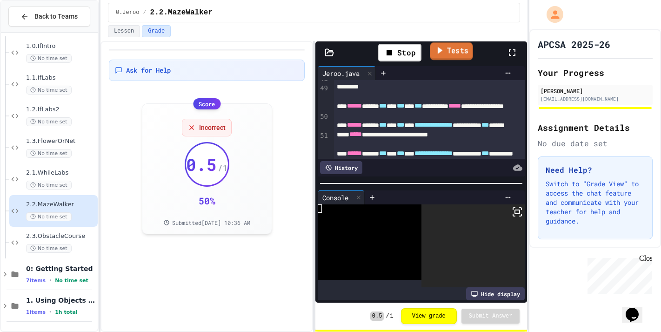
click at [457, 57] on link "Tests" at bounding box center [451, 51] width 43 height 18
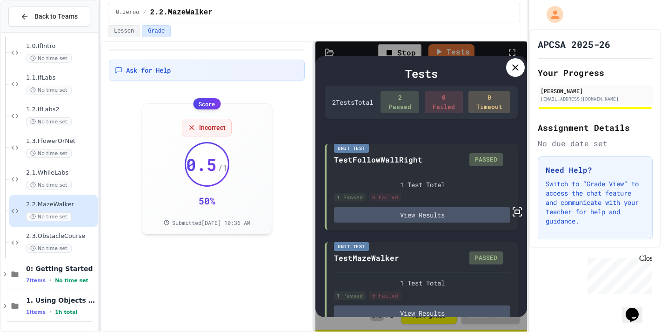
click at [515, 77] on div "Tests" at bounding box center [421, 73] width 193 height 17
click at [516, 58] on div at bounding box center [515, 67] width 19 height 19
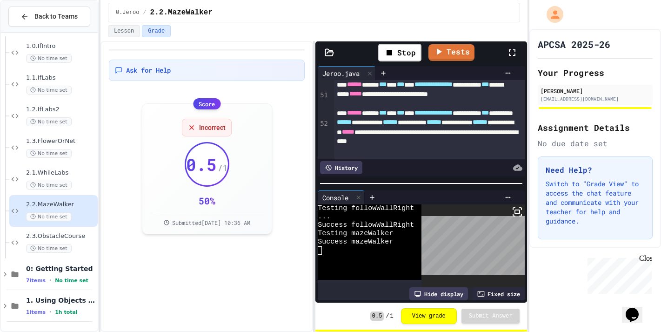
scroll to position [537, 0]
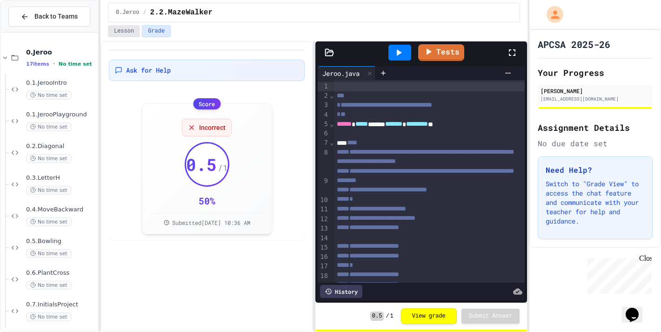
click at [132, 27] on button "Lesson" at bounding box center [124, 31] width 32 height 12
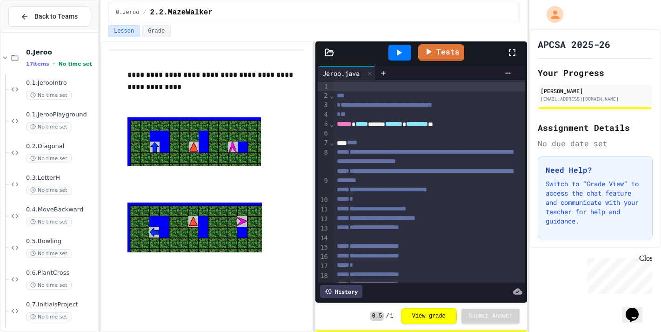
scroll to position [321, 0]
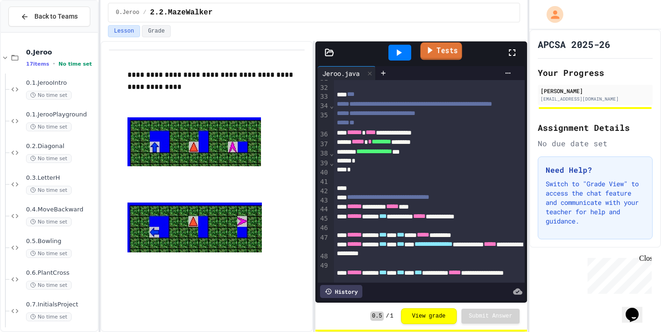
click at [439, 58] on link "Tests" at bounding box center [441, 51] width 42 height 18
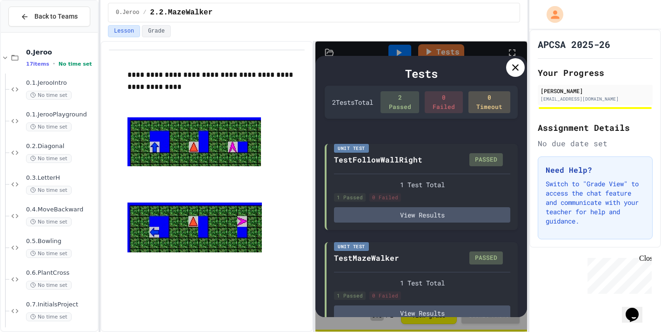
scroll to position [19, 0]
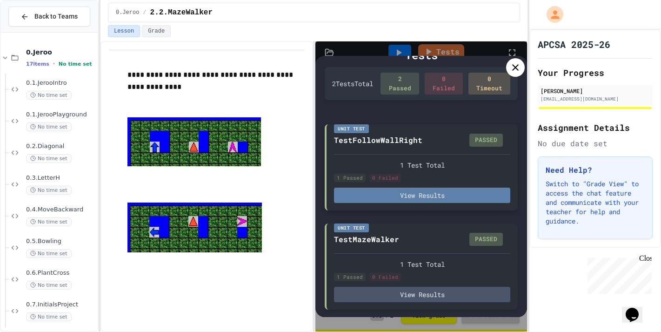
click at [447, 190] on button "View Results" at bounding box center [422, 195] width 176 height 15
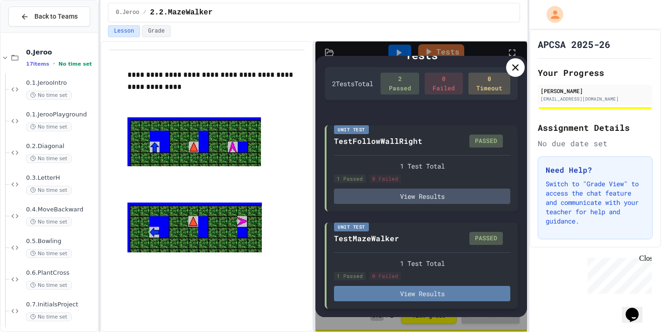
click at [467, 287] on button "View Results" at bounding box center [422, 293] width 176 height 15
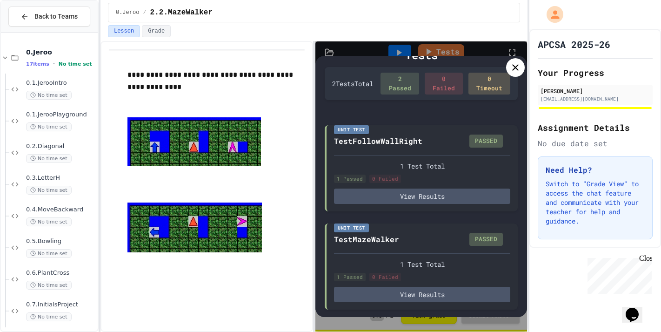
click at [521, 71] on div at bounding box center [515, 67] width 19 height 19
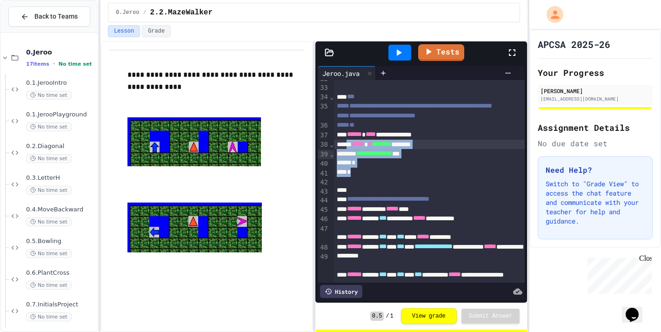
scroll to position [329, 0]
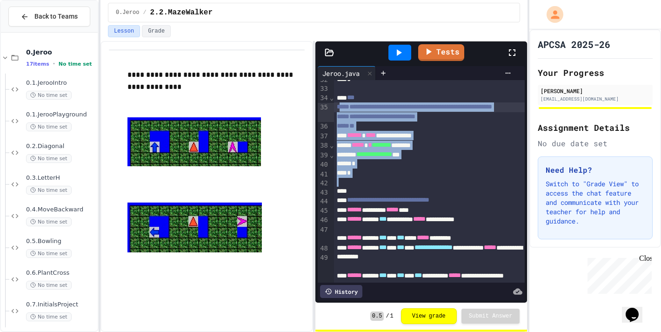
drag, startPoint x: 383, startPoint y: 191, endPoint x: 343, endPoint y: 109, distance: 92.0
click at [343, 109] on div "**********" at bounding box center [429, 96] width 191 height 690
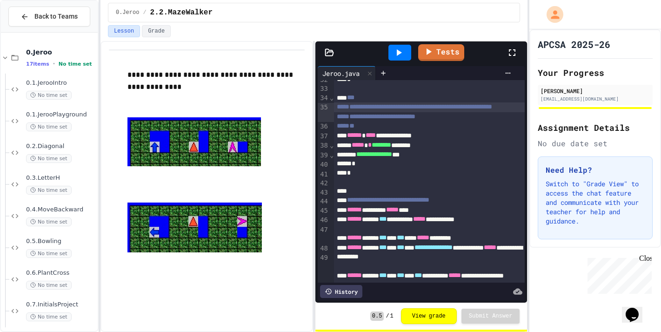
click at [343, 108] on span "**********" at bounding box center [414, 106] width 155 height 7
click at [345, 94] on div "***" at bounding box center [429, 97] width 191 height 9
click at [351, 94] on div "***" at bounding box center [429, 97] width 191 height 9
click at [354, 98] on span "***" at bounding box center [350, 97] width 7 height 7
click at [355, 107] on span "**********" at bounding box center [414, 106] width 155 height 7
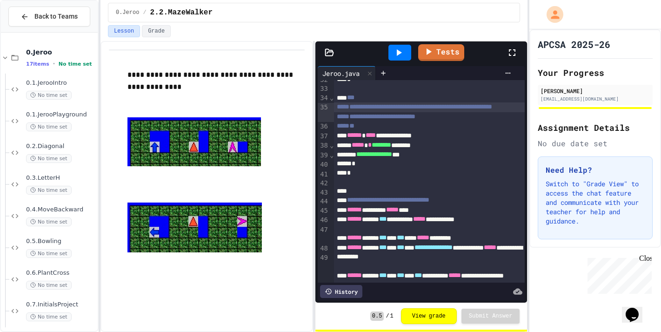
click at [343, 120] on span "**********" at bounding box center [376, 116] width 79 height 7
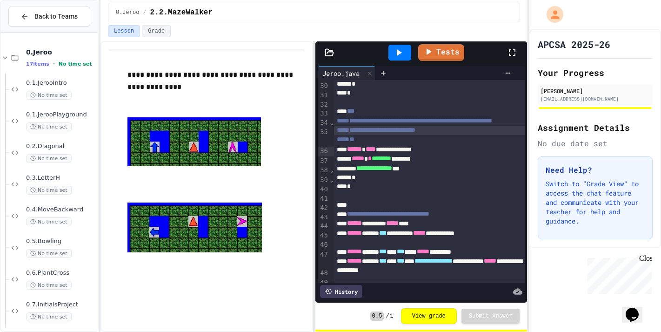
scroll to position [311, 0]
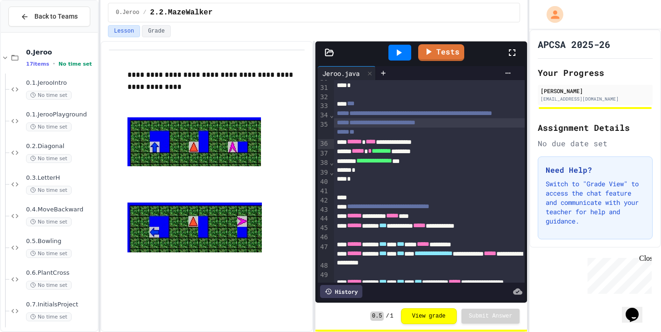
click at [424, 193] on div at bounding box center [429, 188] width 191 height 9
click at [383, 156] on div "***** * * ******** ********" at bounding box center [429, 151] width 191 height 9
click at [382, 175] on div "*" at bounding box center [429, 170] width 191 height 9
click at [382, 156] on div "***** * * ******** ****** * *" at bounding box center [429, 151] width 191 height 9
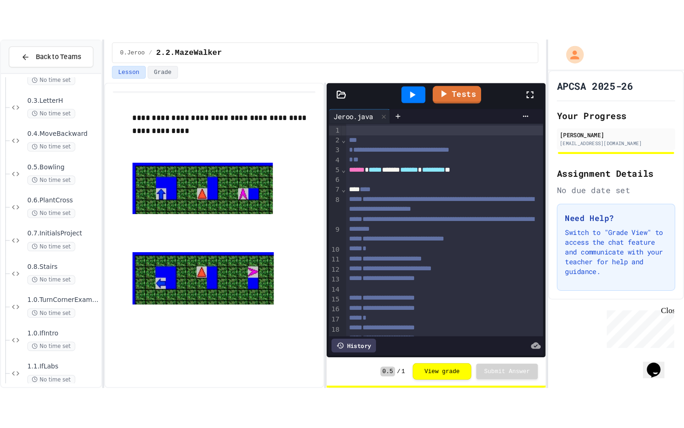
scroll to position [116, 0]
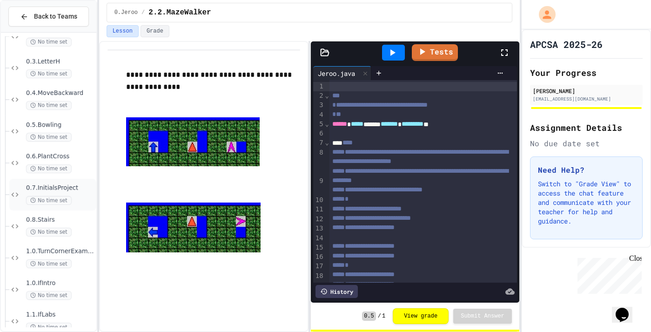
click at [57, 182] on div "0.7.InitialsProject No time set" at bounding box center [52, 195] width 87 height 32
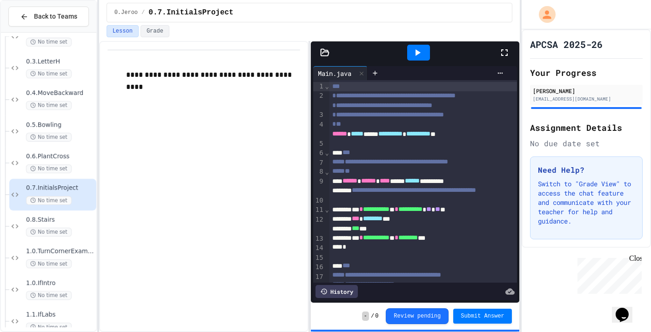
click at [508, 57] on icon at bounding box center [504, 52] width 11 height 11
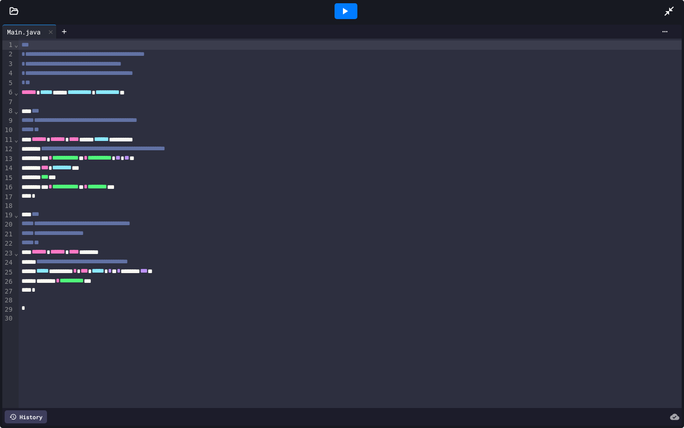
click at [346, 17] on div at bounding box center [346, 11] width 23 height 16
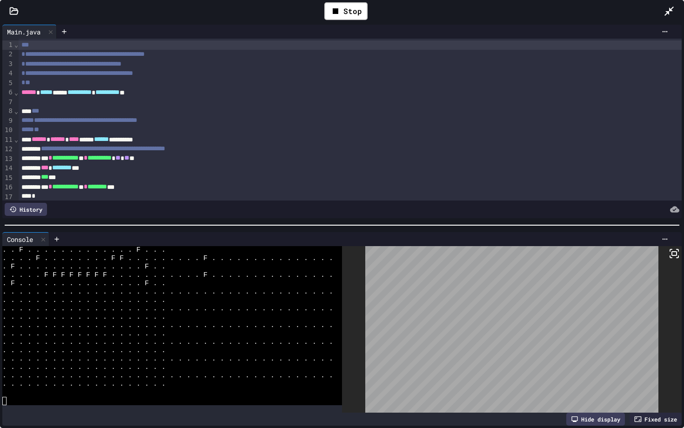
scroll to position [695, 0]
click at [18, 14] on icon at bounding box center [13, 11] width 9 height 9
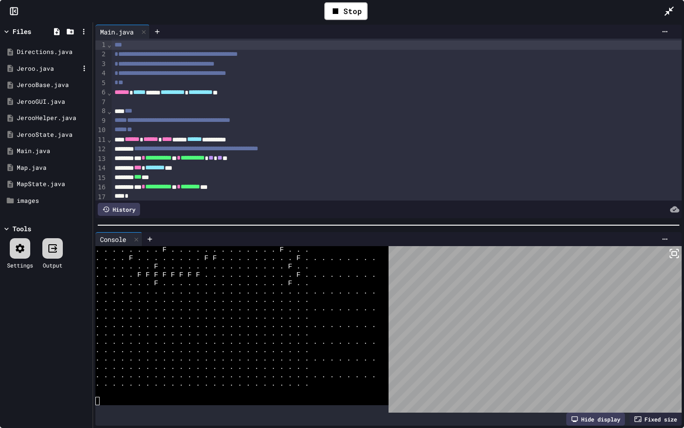
click at [47, 67] on div "Jeroo.java" at bounding box center [48, 68] width 62 height 9
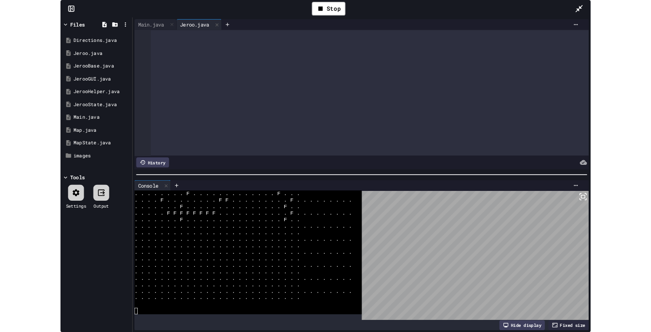
scroll to position [0, 0]
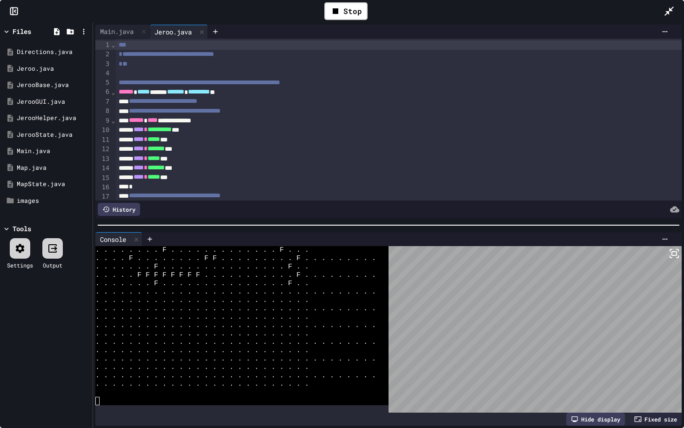
click at [651, 15] on icon at bounding box center [669, 11] width 11 height 11
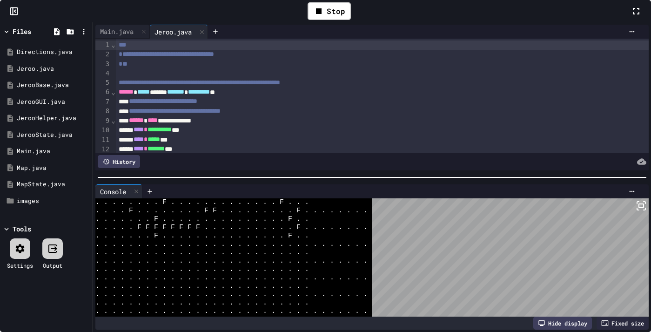
scroll to position [4557, 0]
